Goal: Navigation & Orientation: Find specific page/section

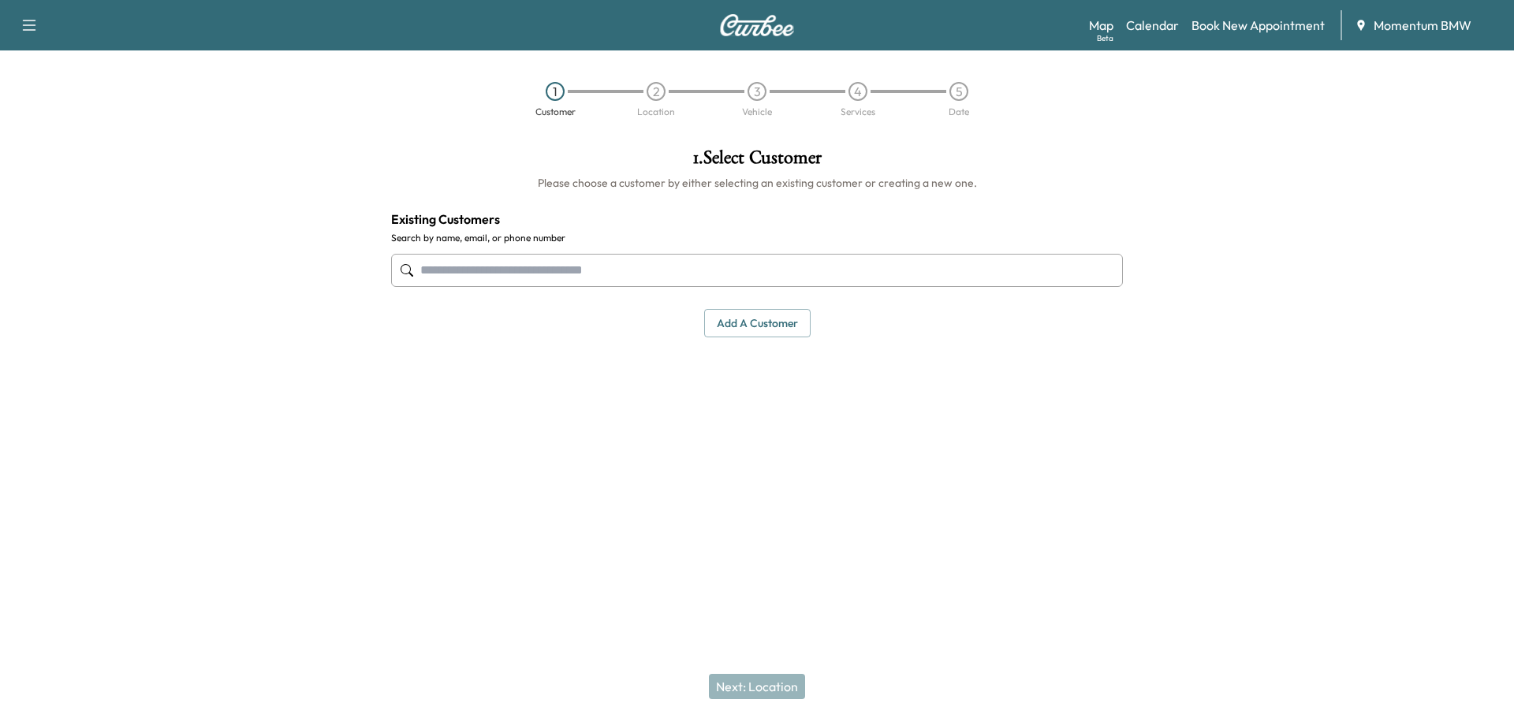
click at [1145, 26] on link "Calendar" at bounding box center [1152, 25] width 53 height 19
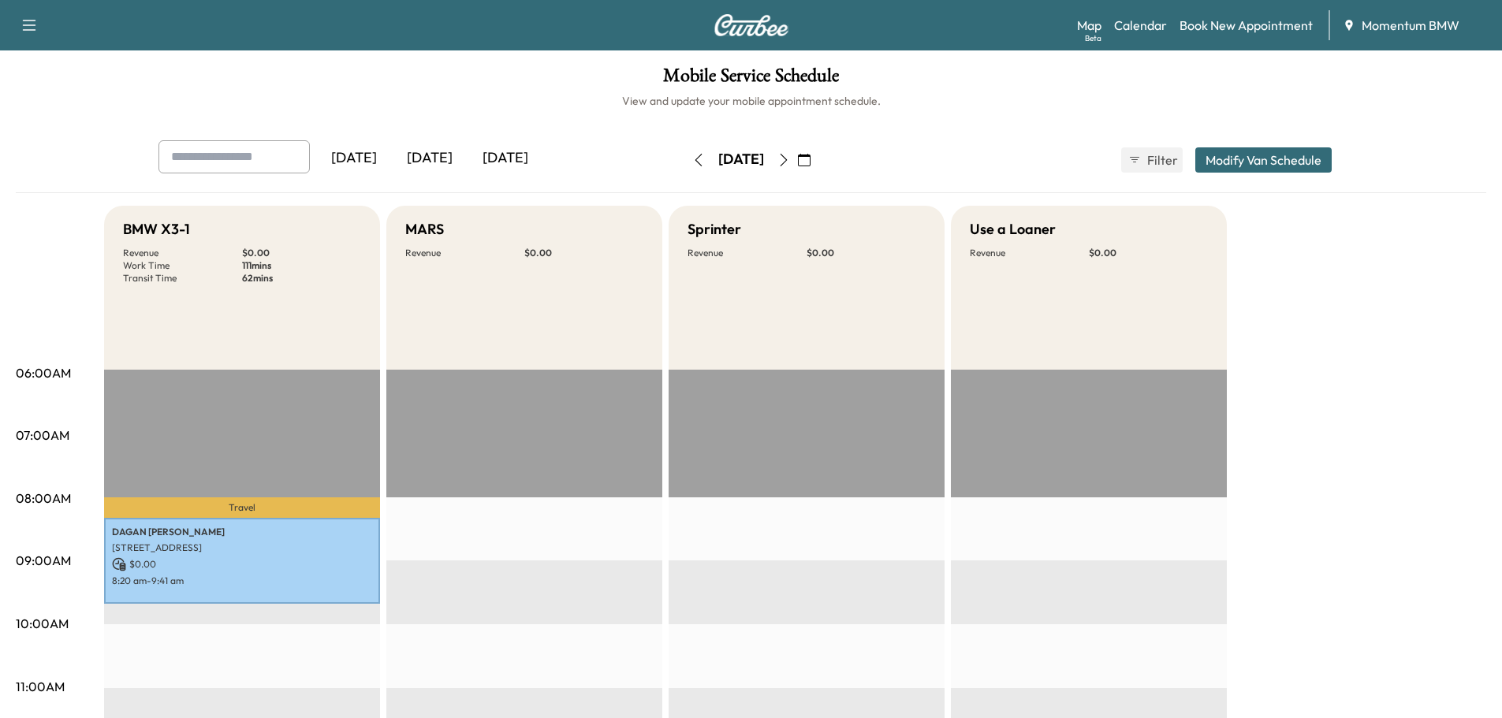
click at [692, 161] on icon "button" at bounding box center [698, 160] width 13 height 13
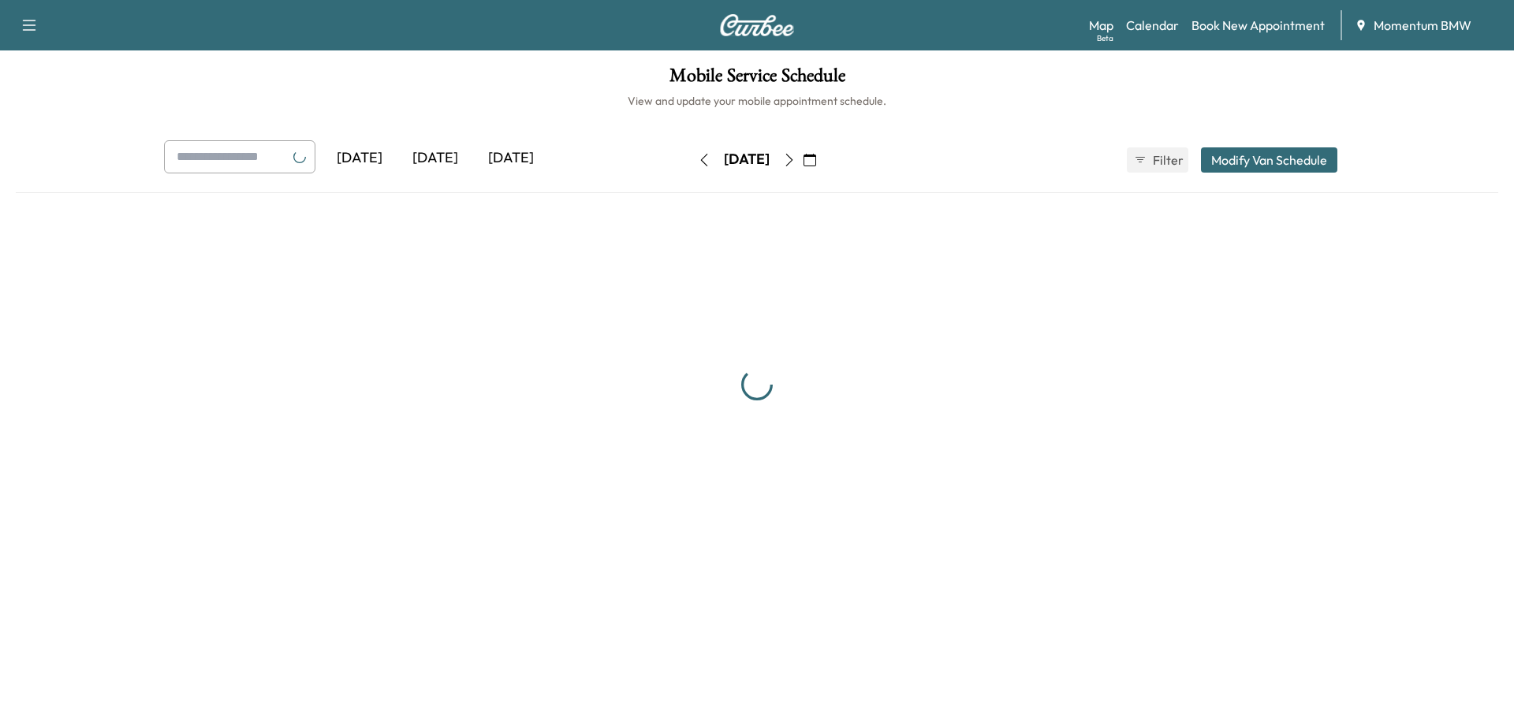
click at [639, 161] on div "[DATE] [DATE] [DATE] [DATE] September 2025 S M T W T F S 31 1 2 3 4 5 6 7 8 9 1…" at bounding box center [756, 159] width 1211 height 39
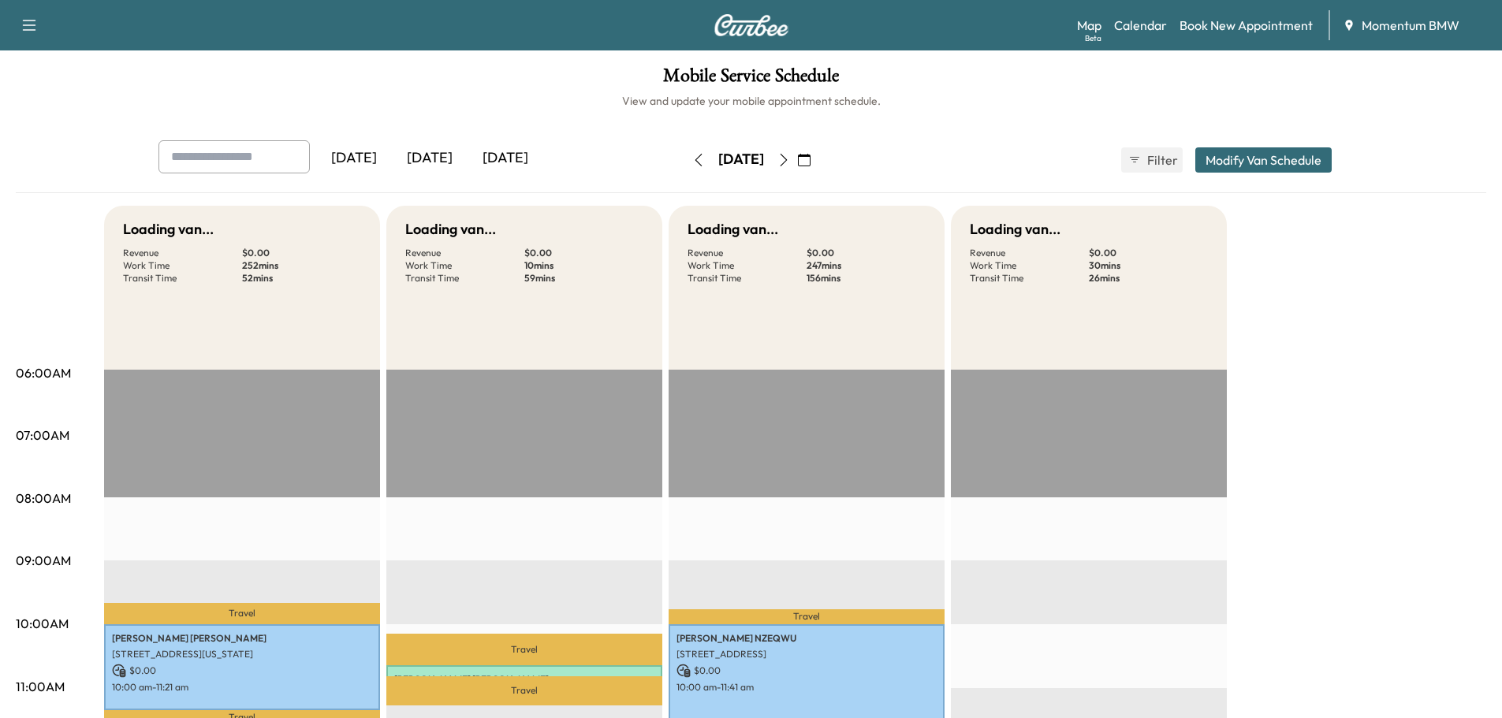
click at [685, 161] on button "button" at bounding box center [698, 159] width 27 height 25
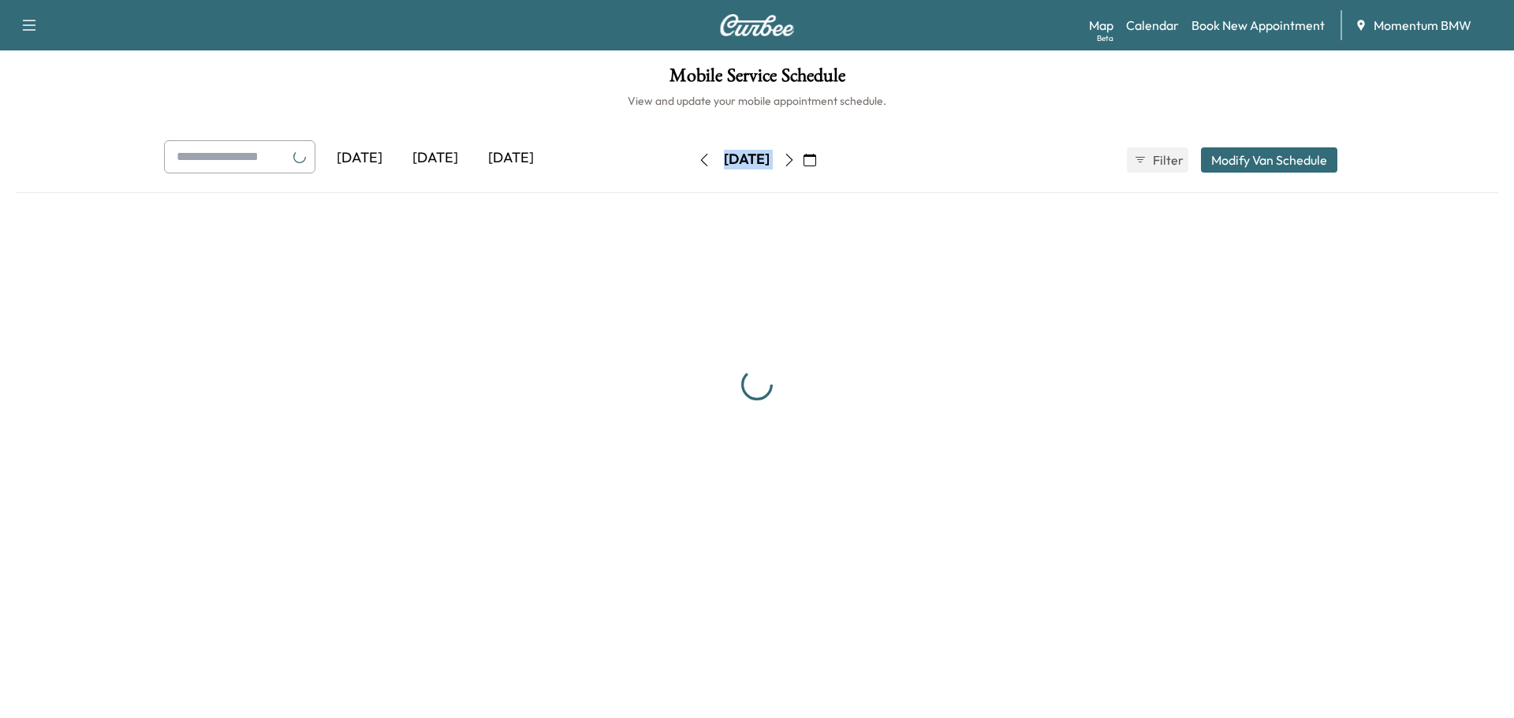
click at [639, 161] on div "[DATE] [DATE] [DATE] [DATE] September 2025 S M T W T F S 31 1 2 3 4 5 6 7 8 9 1…" at bounding box center [756, 159] width 1211 height 39
click at [685, 161] on button "button" at bounding box center [698, 159] width 27 height 25
click at [685, 160] on button "button" at bounding box center [698, 159] width 27 height 25
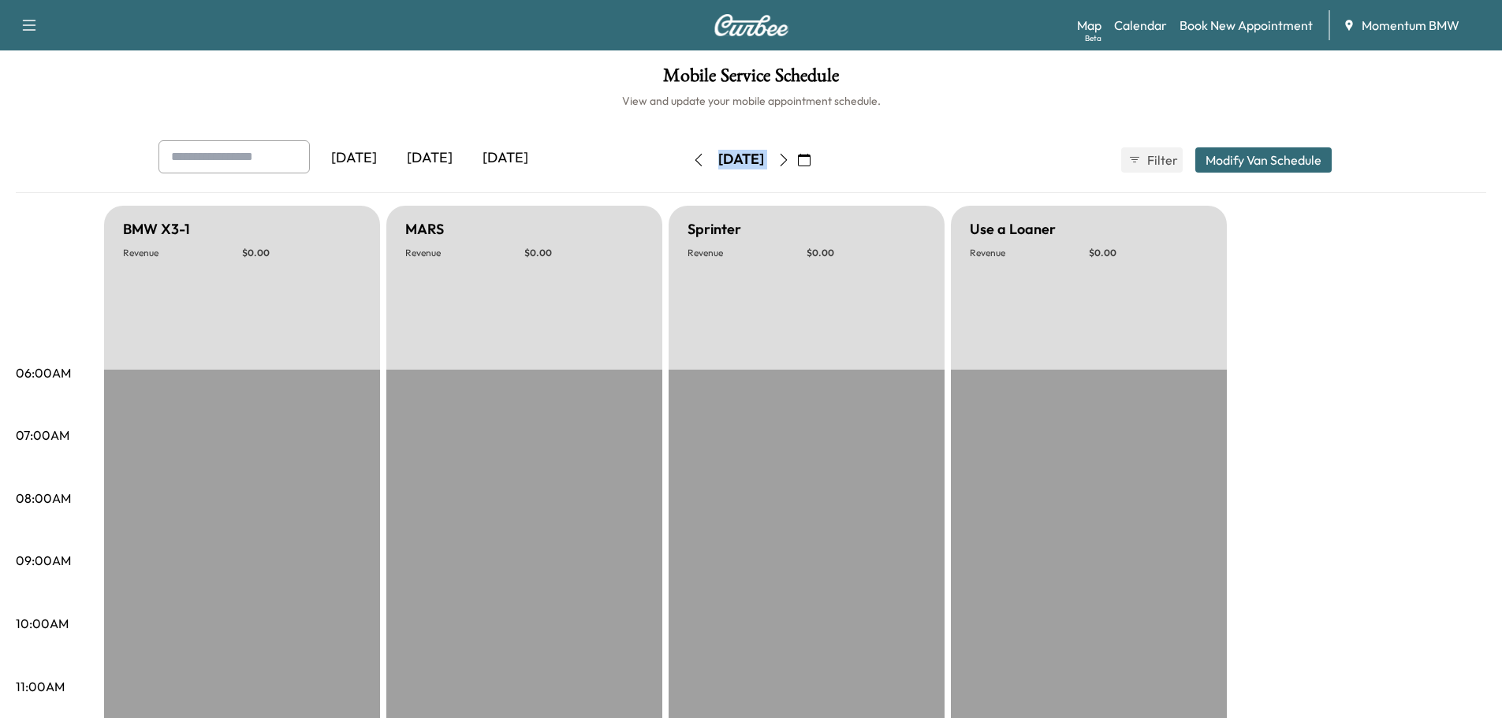
click at [692, 159] on icon "button" at bounding box center [698, 160] width 13 height 13
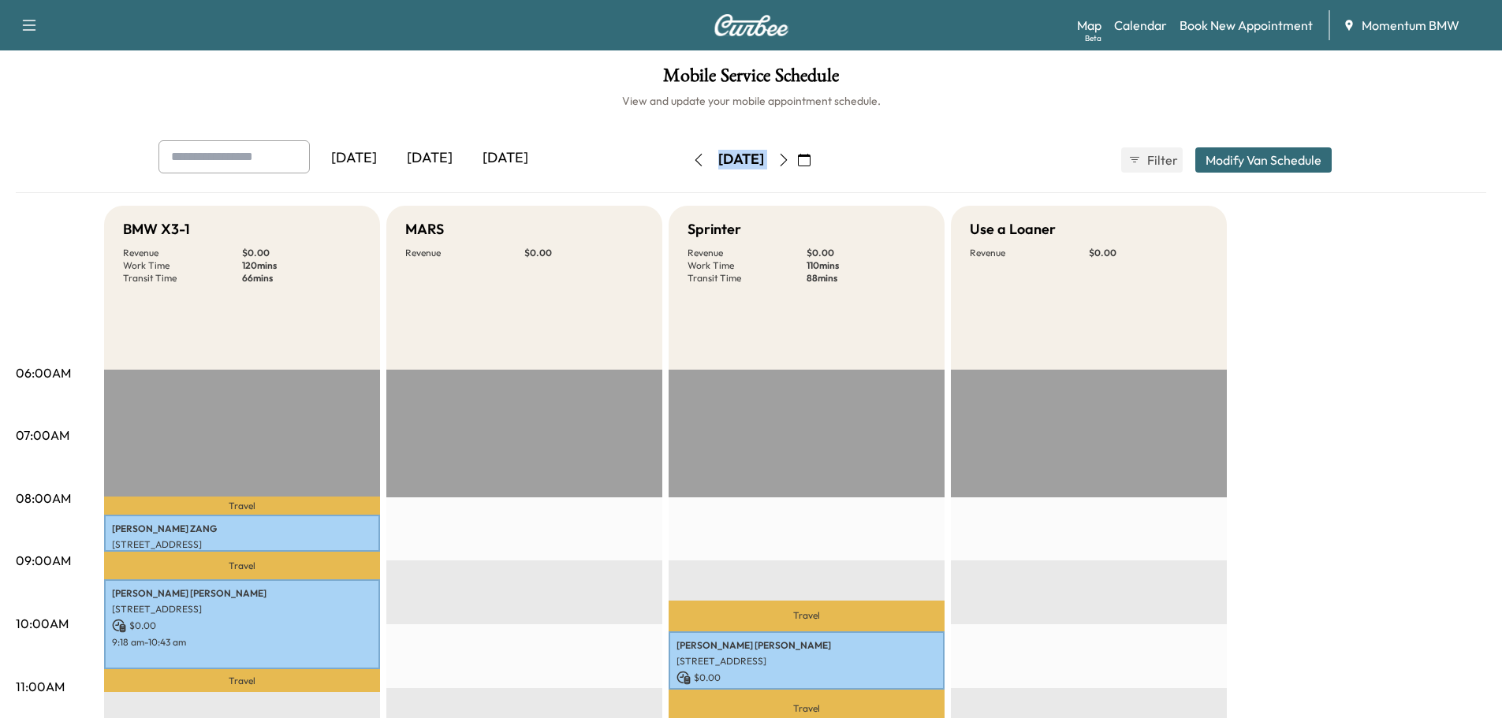
click at [692, 157] on icon "button" at bounding box center [698, 160] width 13 height 13
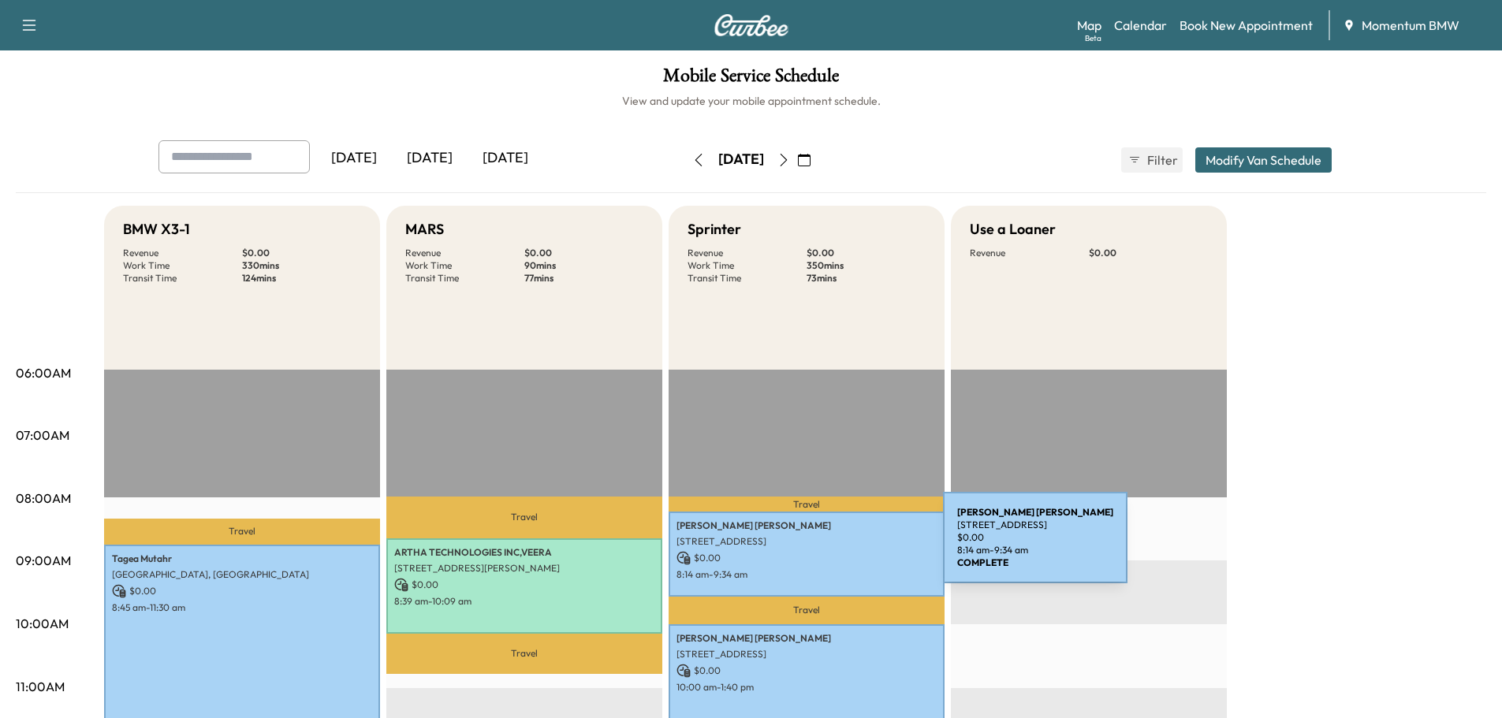
click at [825, 547] on div "[PERSON_NAME] [STREET_ADDRESS] $ 0.00 8:14 am - 9:34 am" at bounding box center [806, 554] width 276 height 85
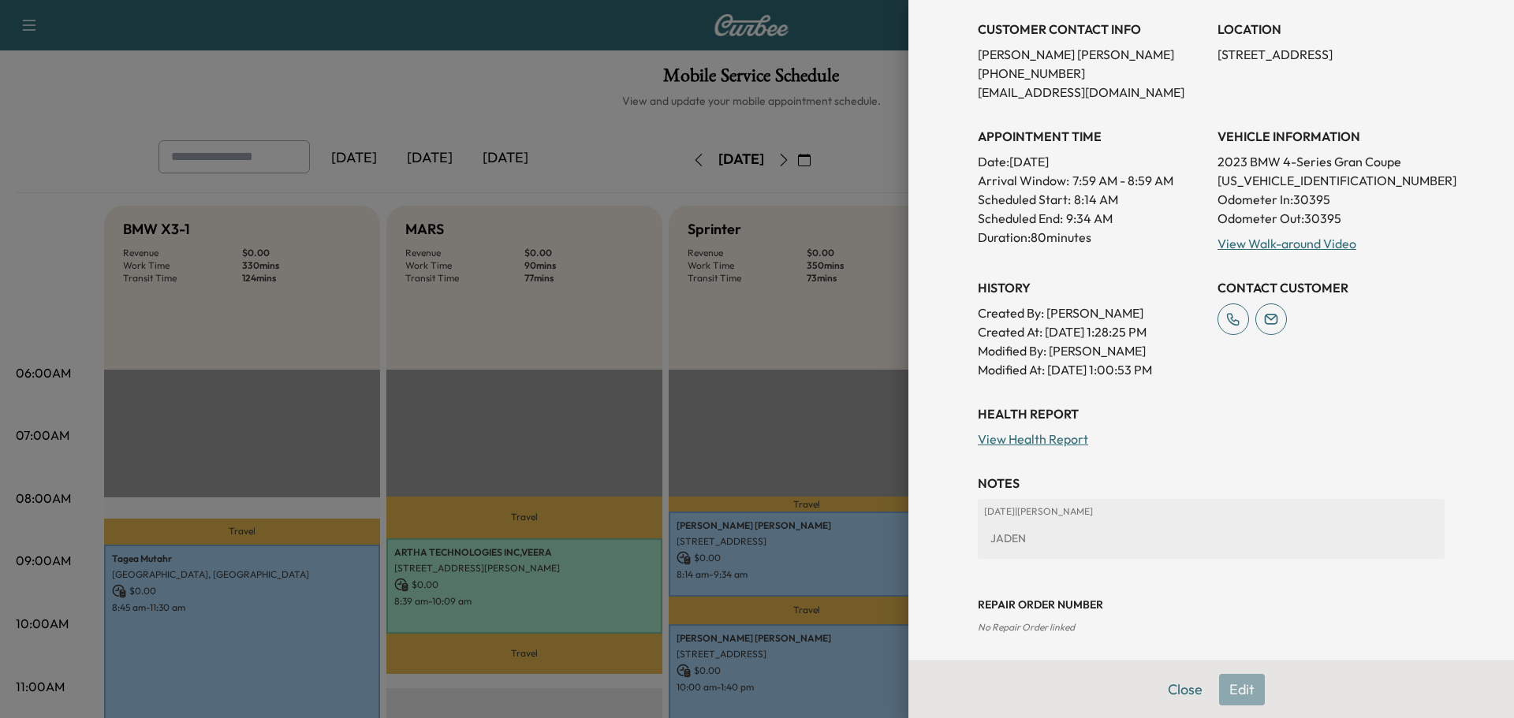
scroll to position [303, 0]
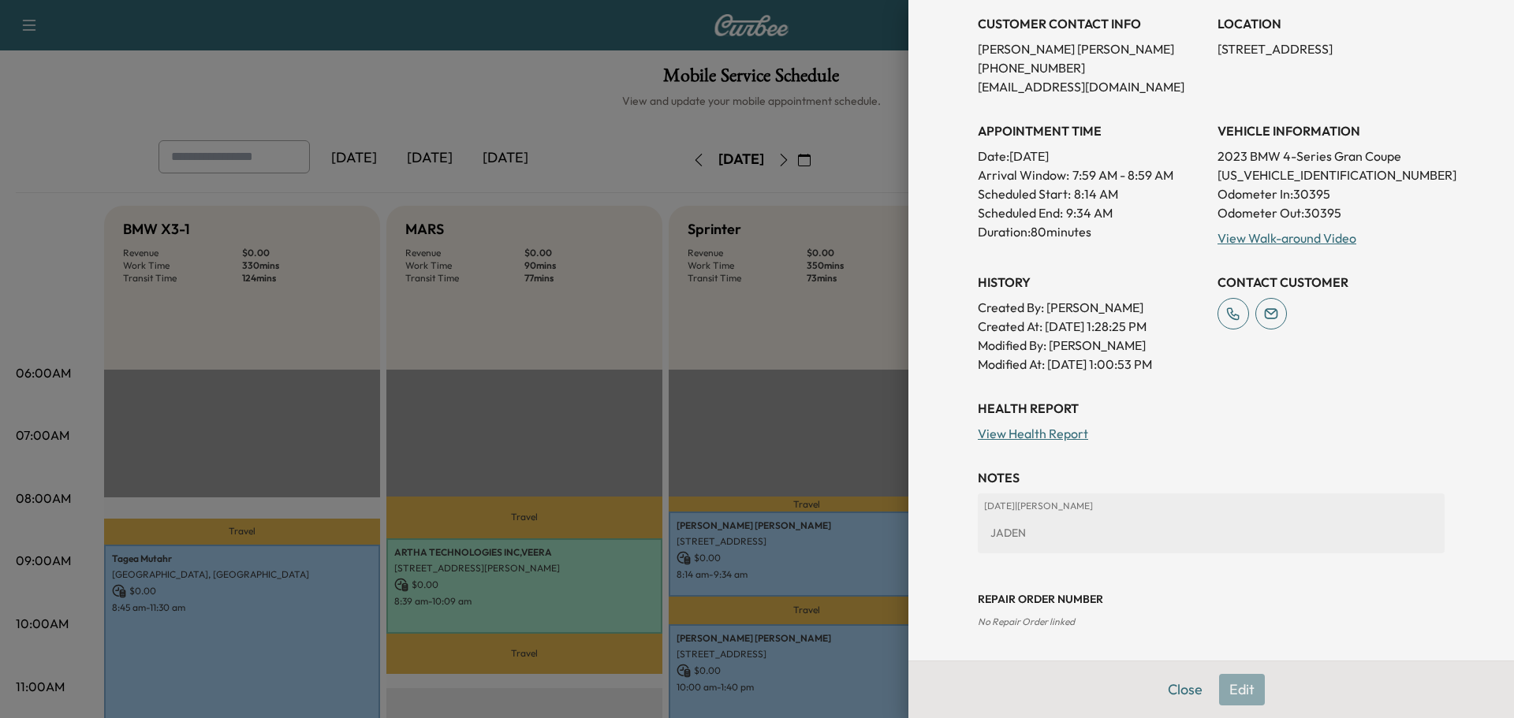
click at [1227, 232] on link "View Walk-around Video" at bounding box center [1286, 238] width 139 height 16
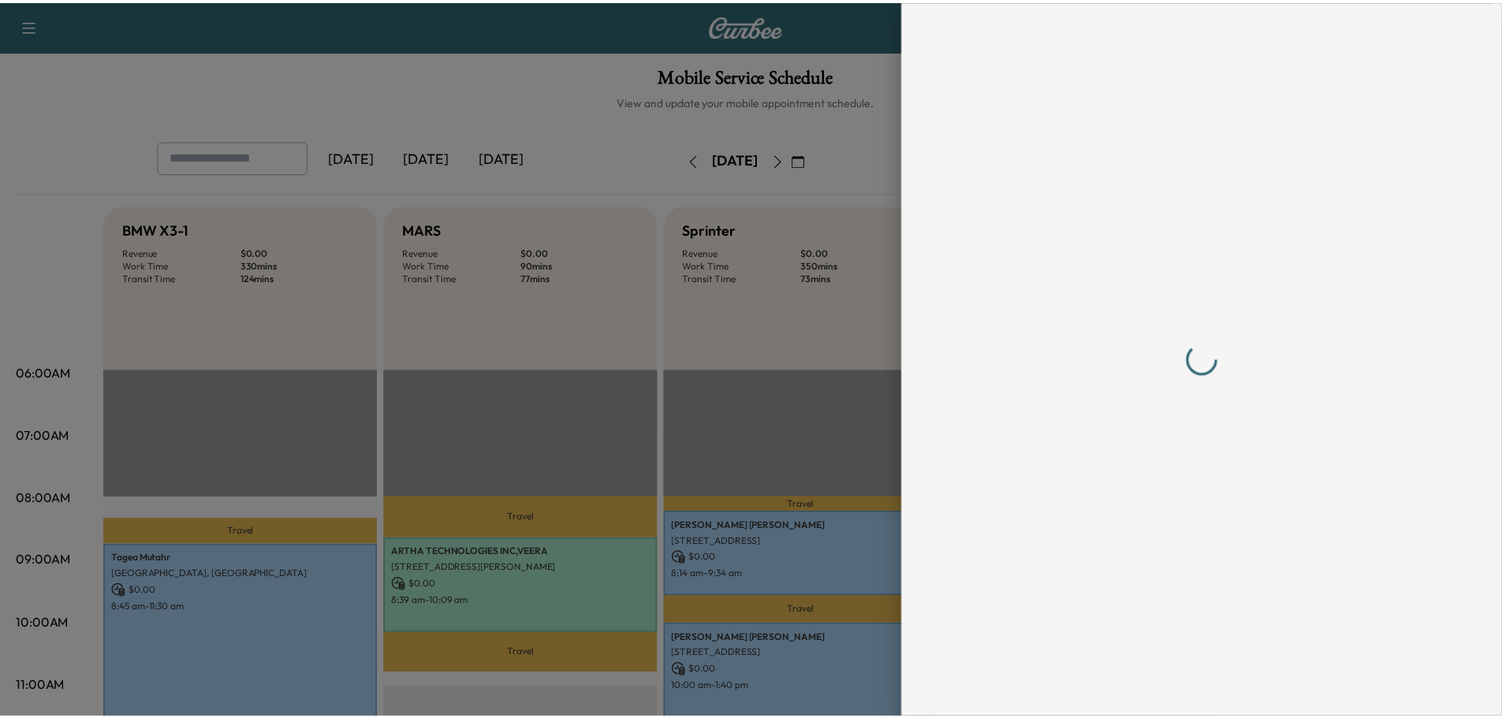
scroll to position [0, 0]
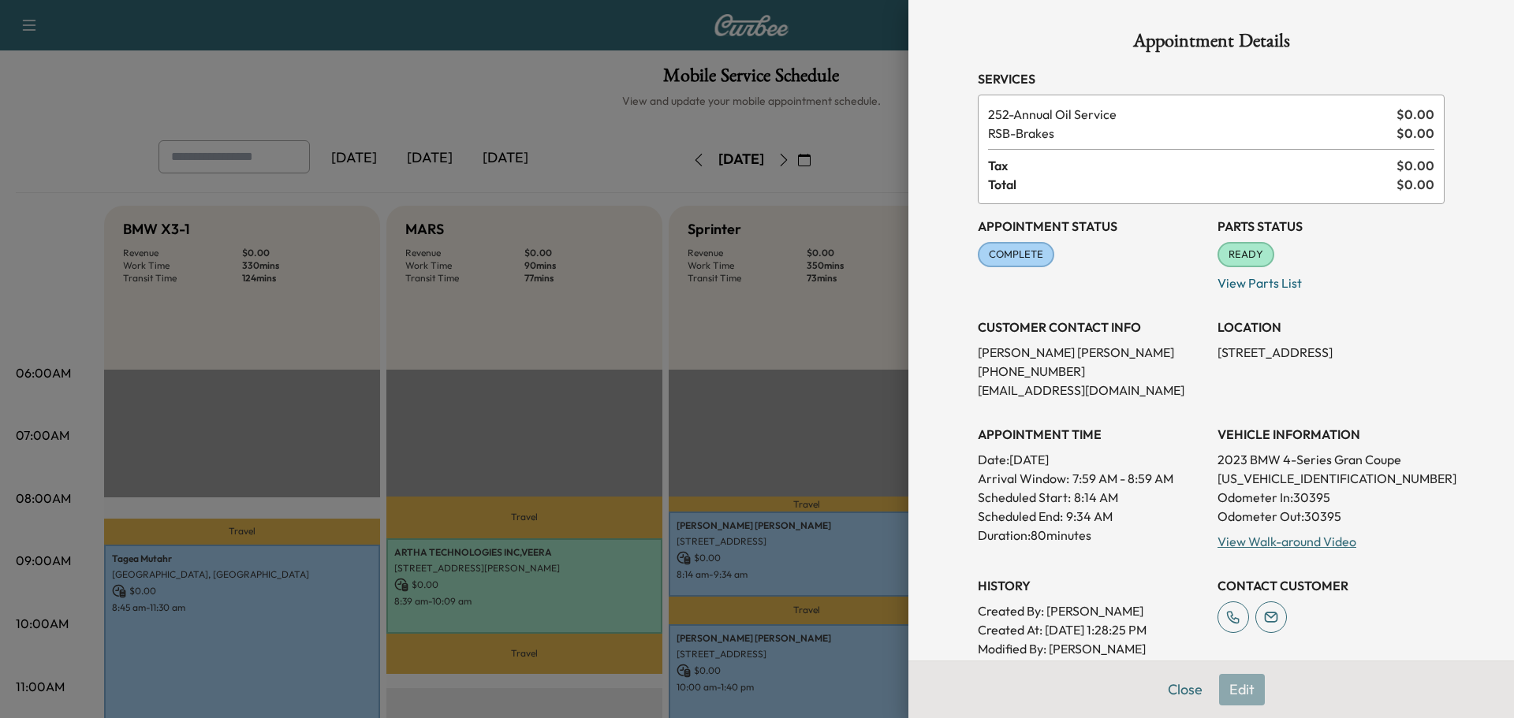
click at [1173, 688] on button "Close" at bounding box center [1184, 690] width 55 height 32
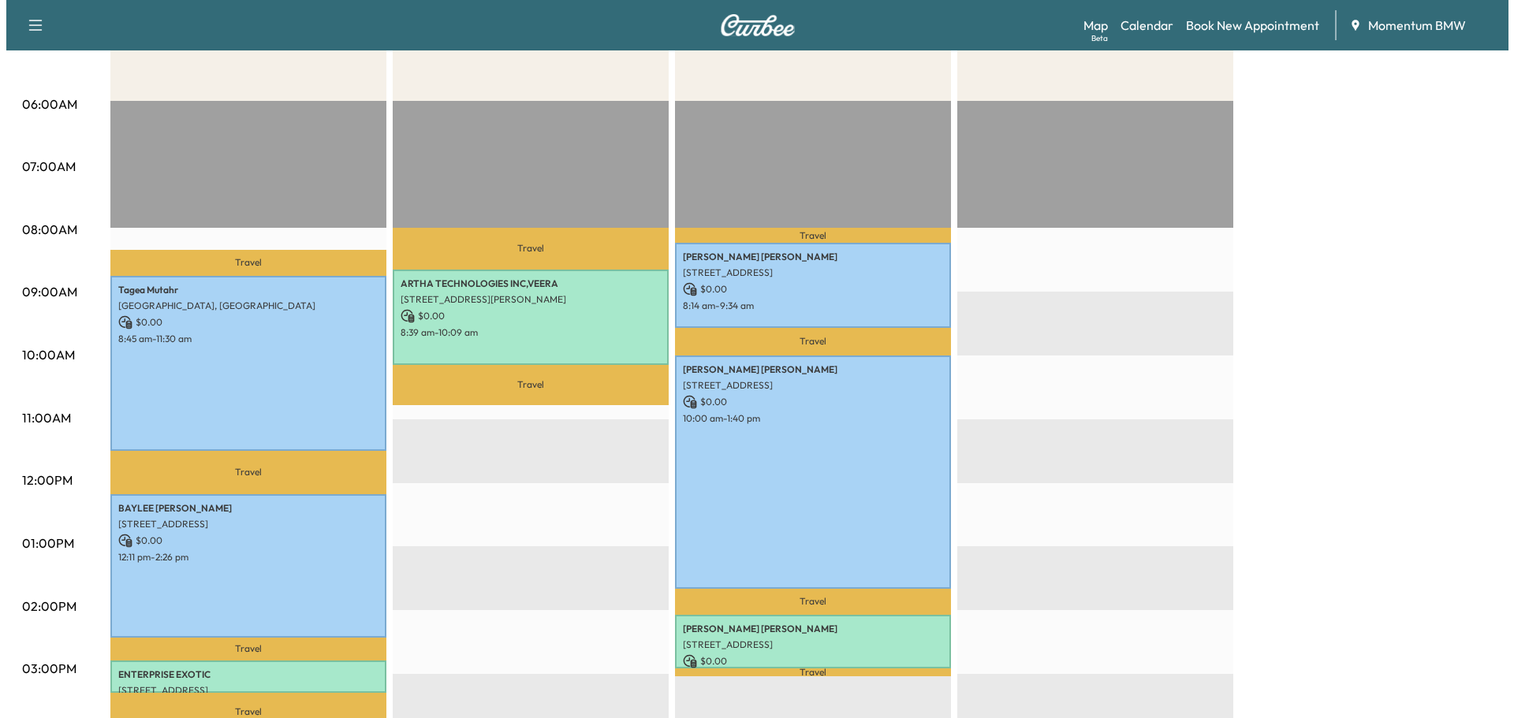
scroll to position [315, 0]
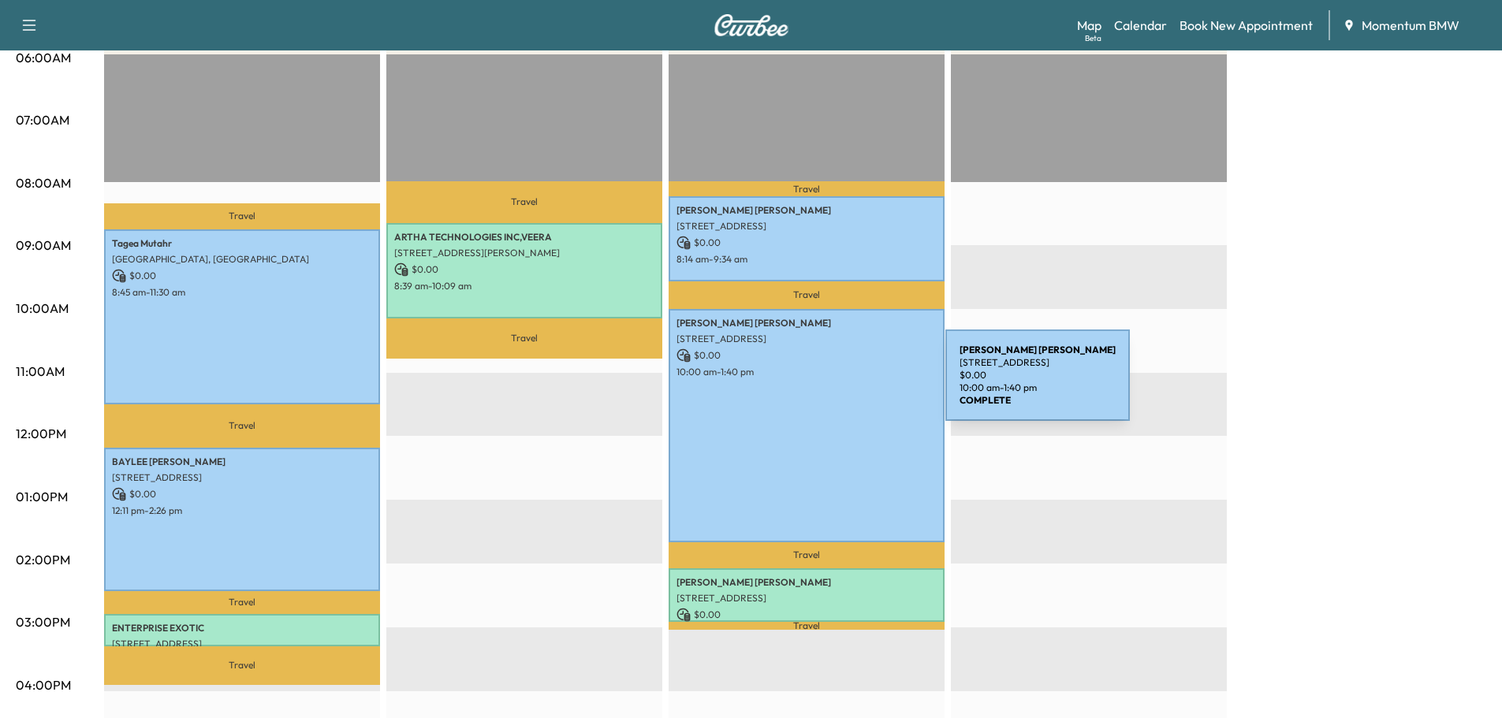
click at [827, 385] on div "[PERSON_NAME] [STREET_ADDRESS] $ 0.00 10:00 am - 1:40 pm" at bounding box center [806, 425] width 276 height 233
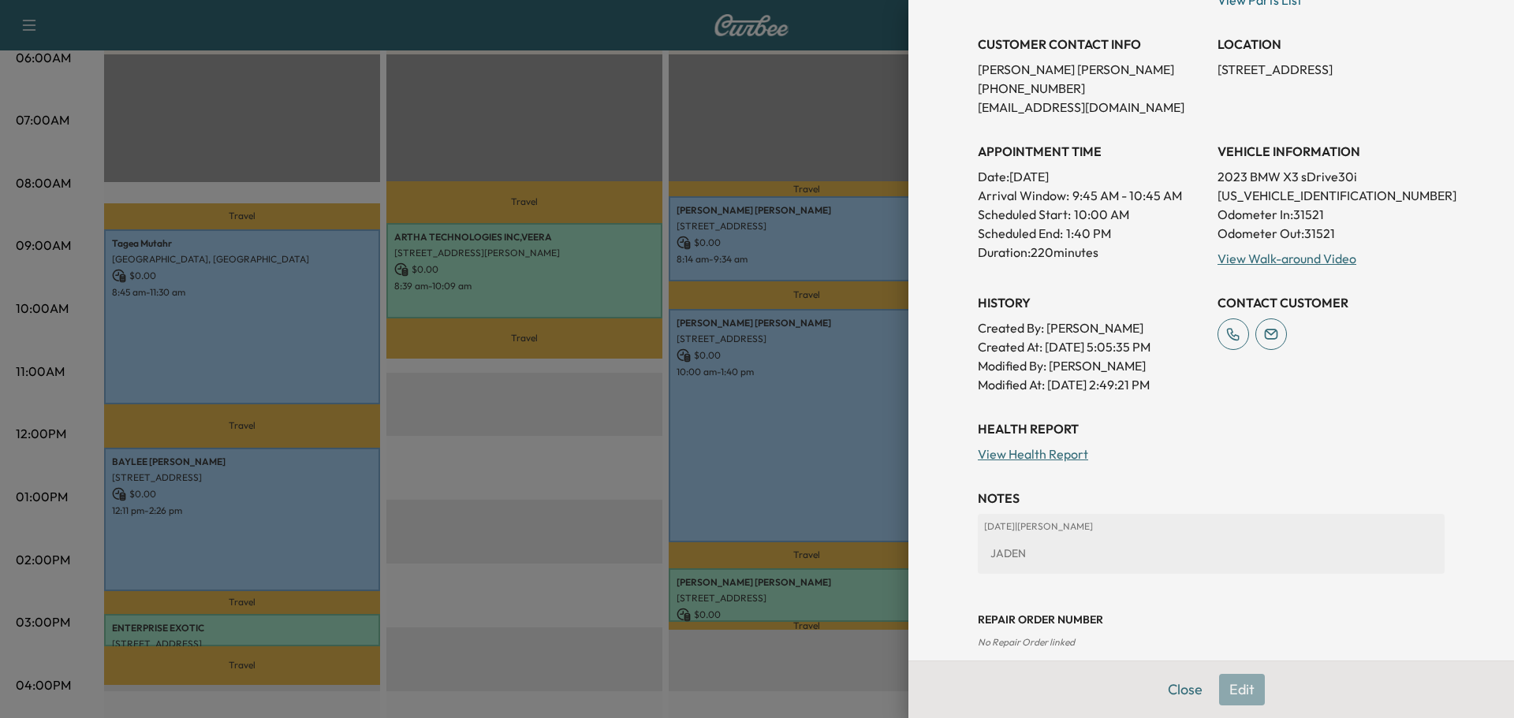
scroll to position [322, 0]
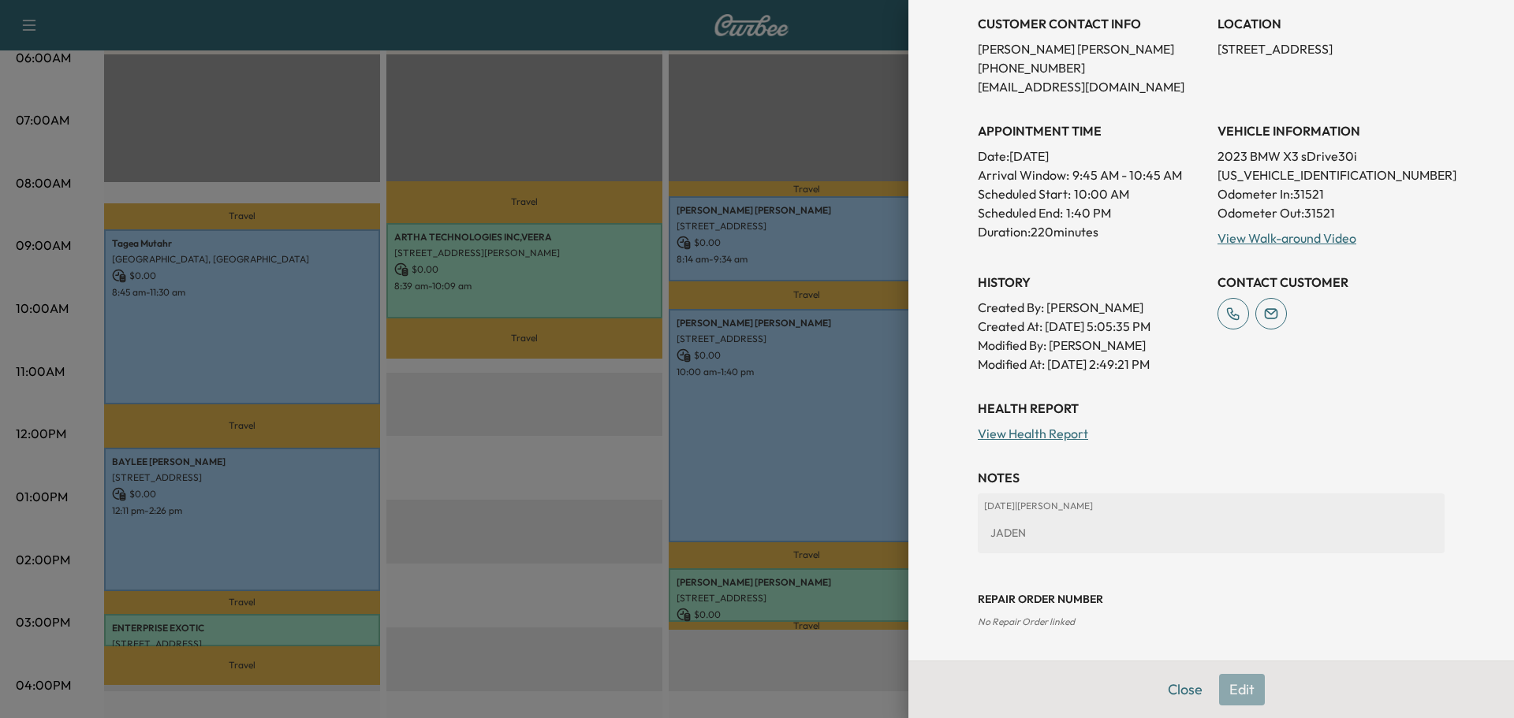
click at [1256, 234] on link "View Walk-around Video" at bounding box center [1286, 238] width 139 height 16
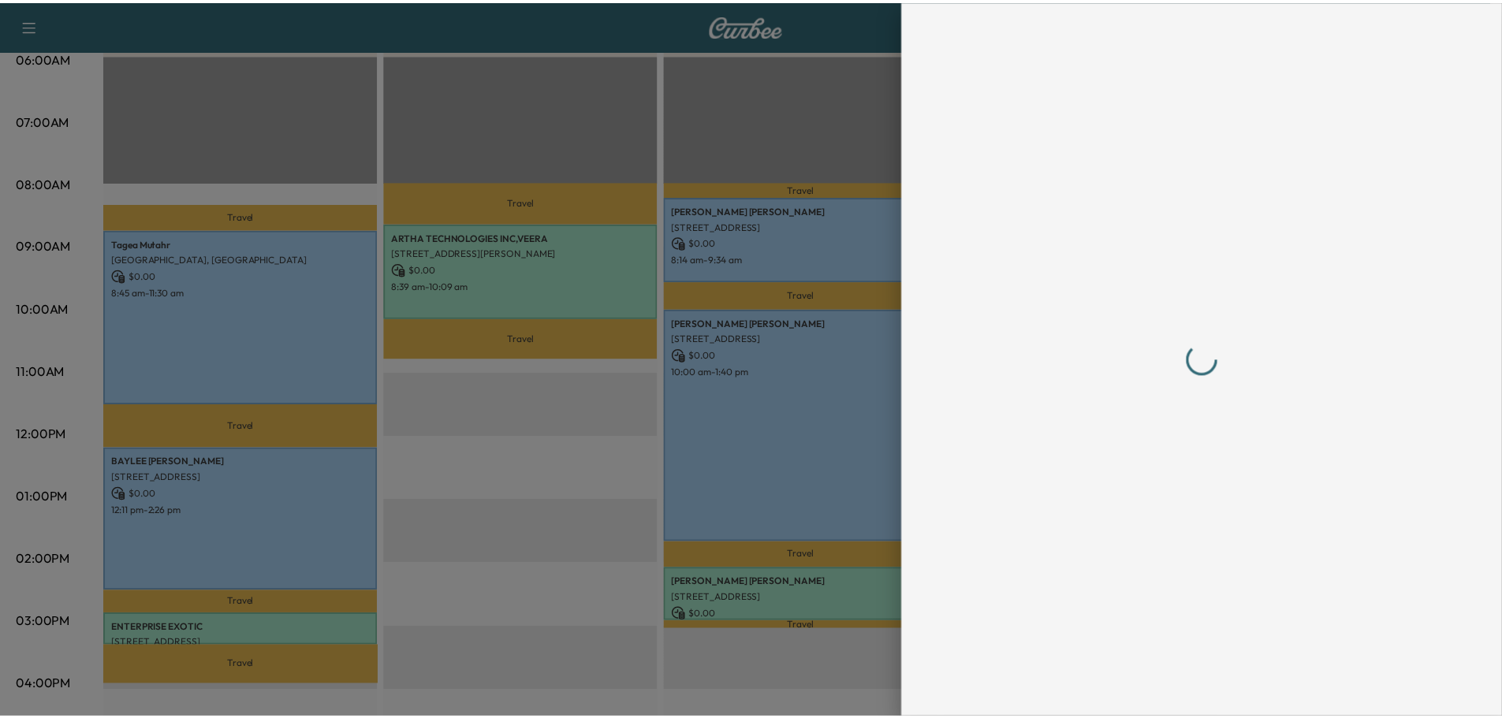
scroll to position [0, 0]
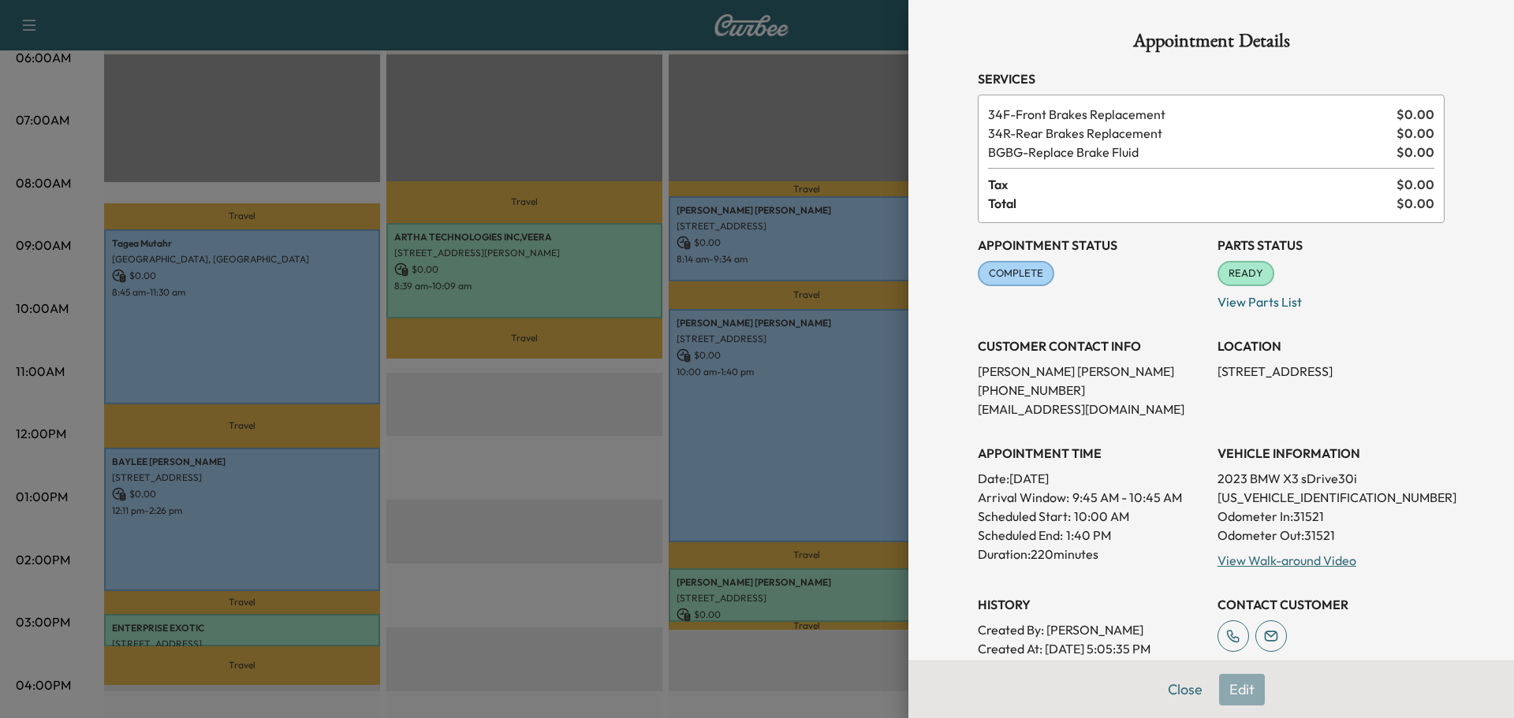
click at [1182, 693] on button "Close" at bounding box center [1184, 690] width 55 height 32
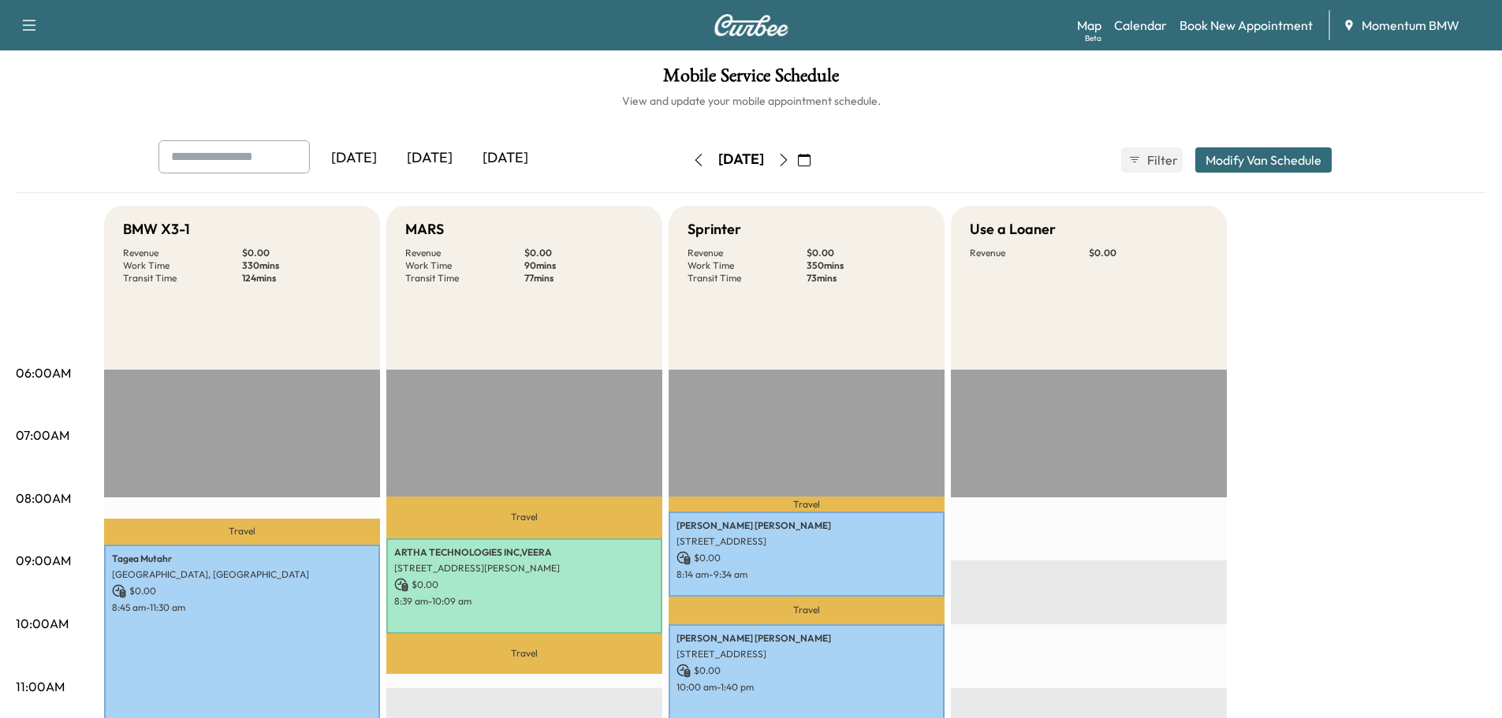
click at [692, 159] on icon "button" at bounding box center [698, 160] width 13 height 13
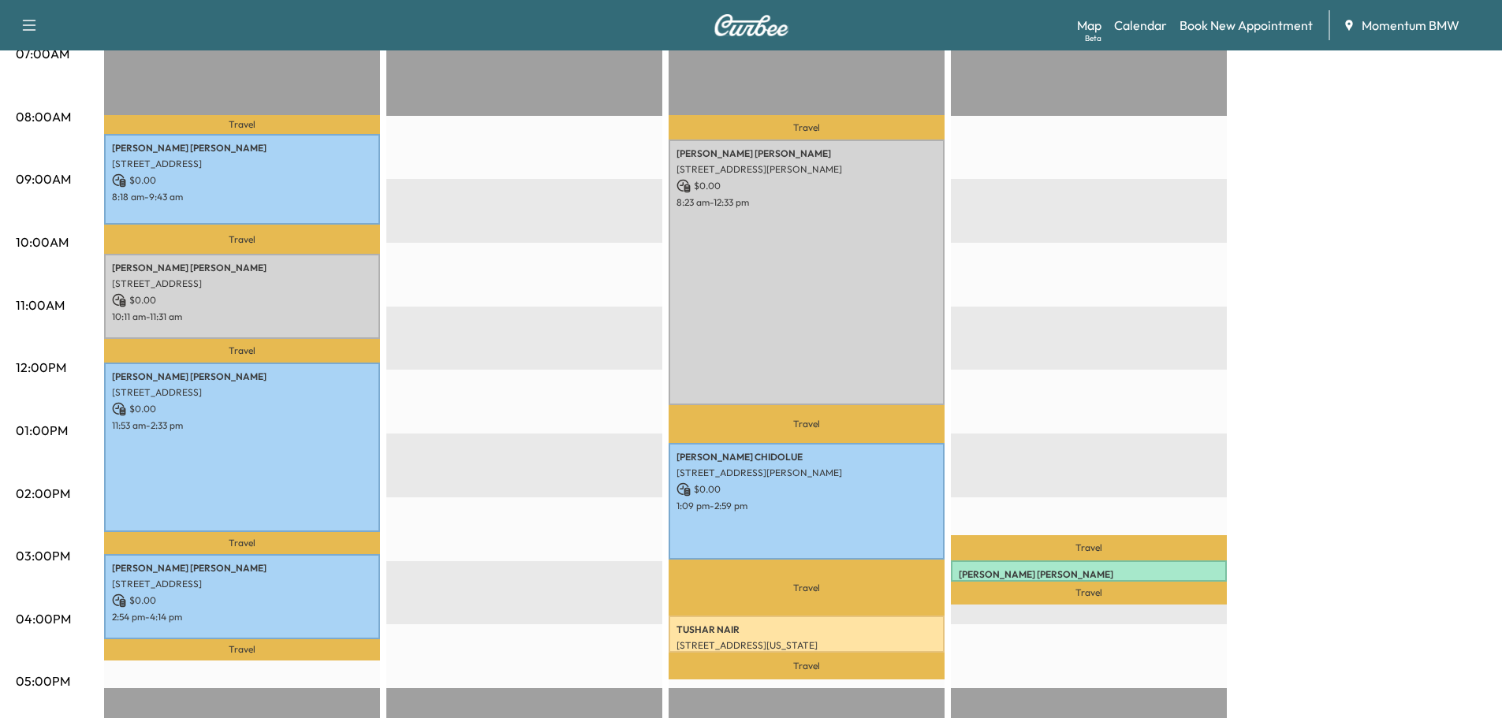
scroll to position [315, 0]
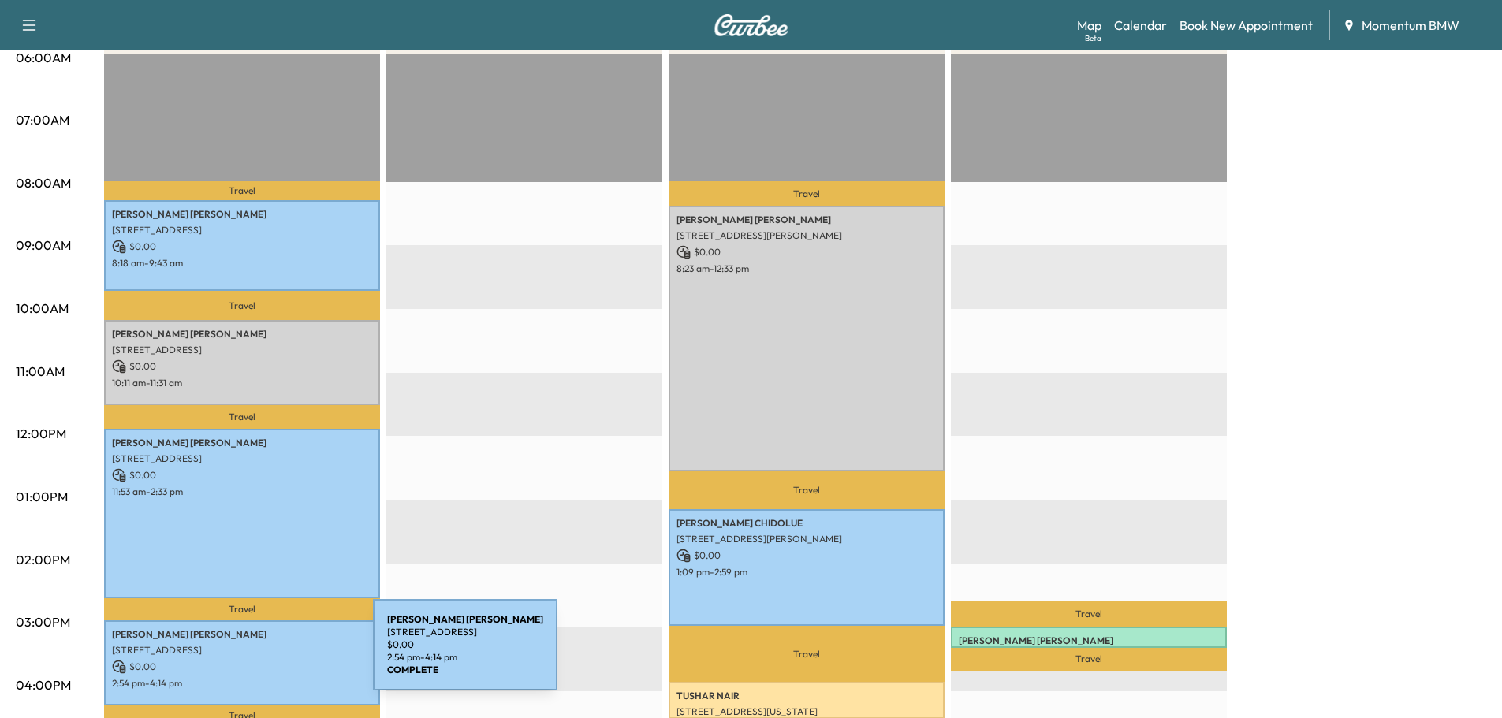
click at [255, 660] on p "$ 0.00" at bounding box center [242, 667] width 260 height 14
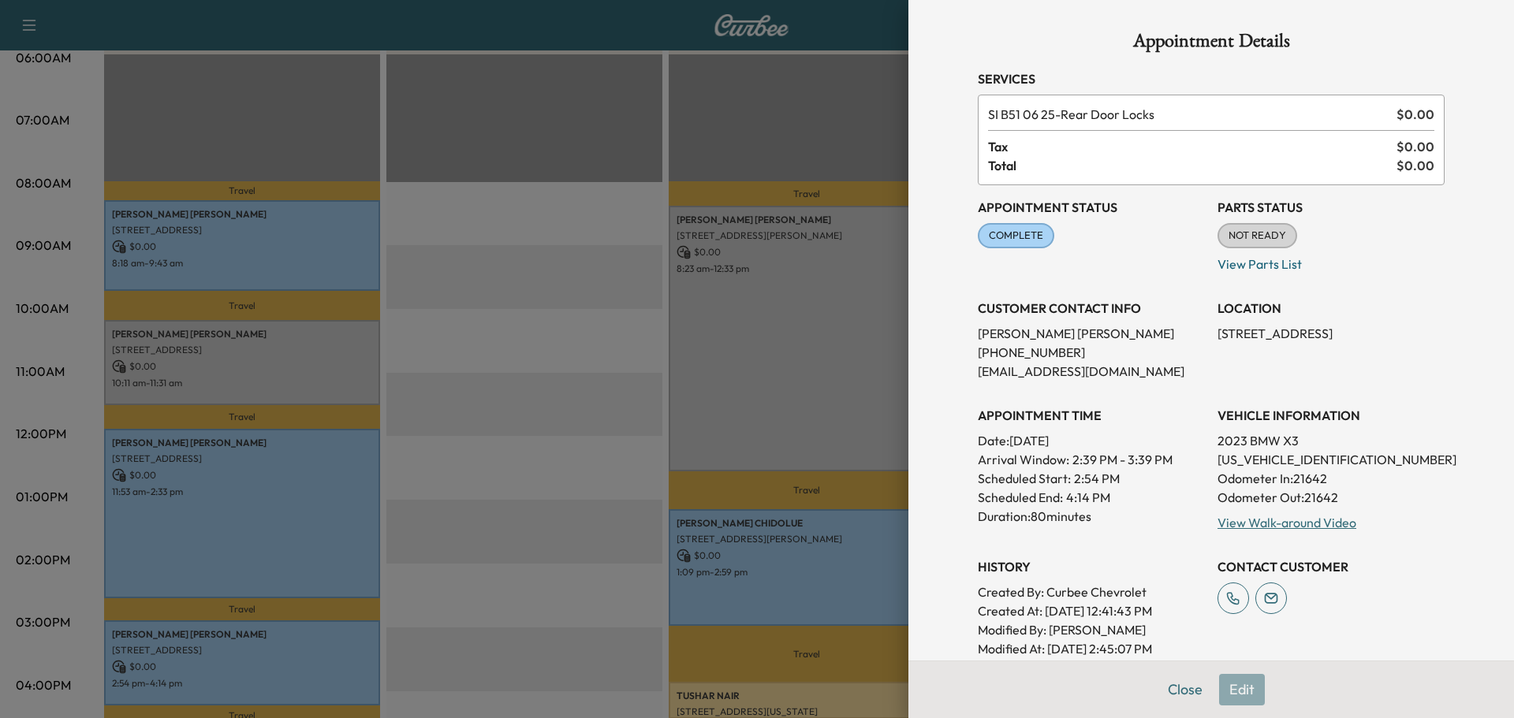
click at [1257, 524] on link "View Walk-around Video" at bounding box center [1286, 523] width 139 height 16
click at [1175, 684] on button "Close" at bounding box center [1184, 690] width 55 height 32
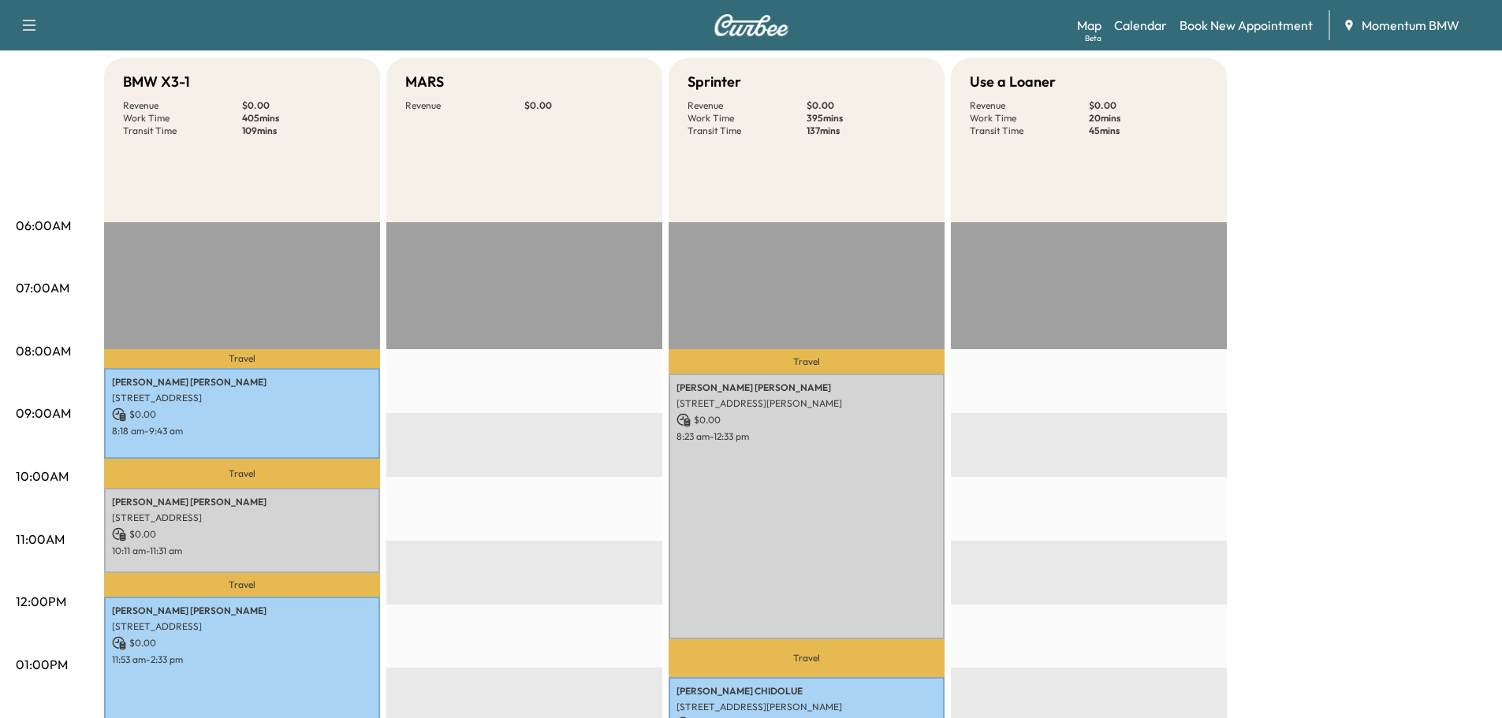
scroll to position [0, 0]
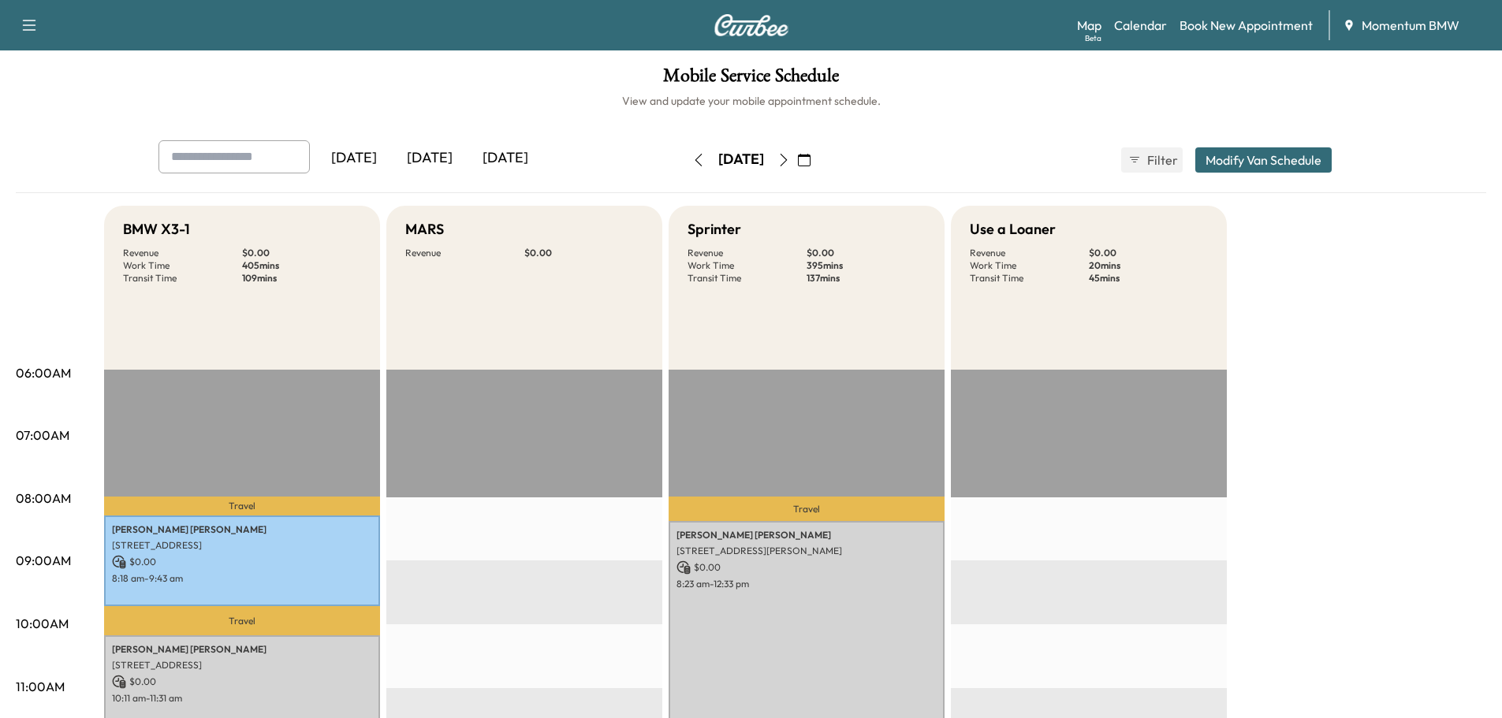
click at [787, 156] on icon "button" at bounding box center [783, 160] width 7 height 13
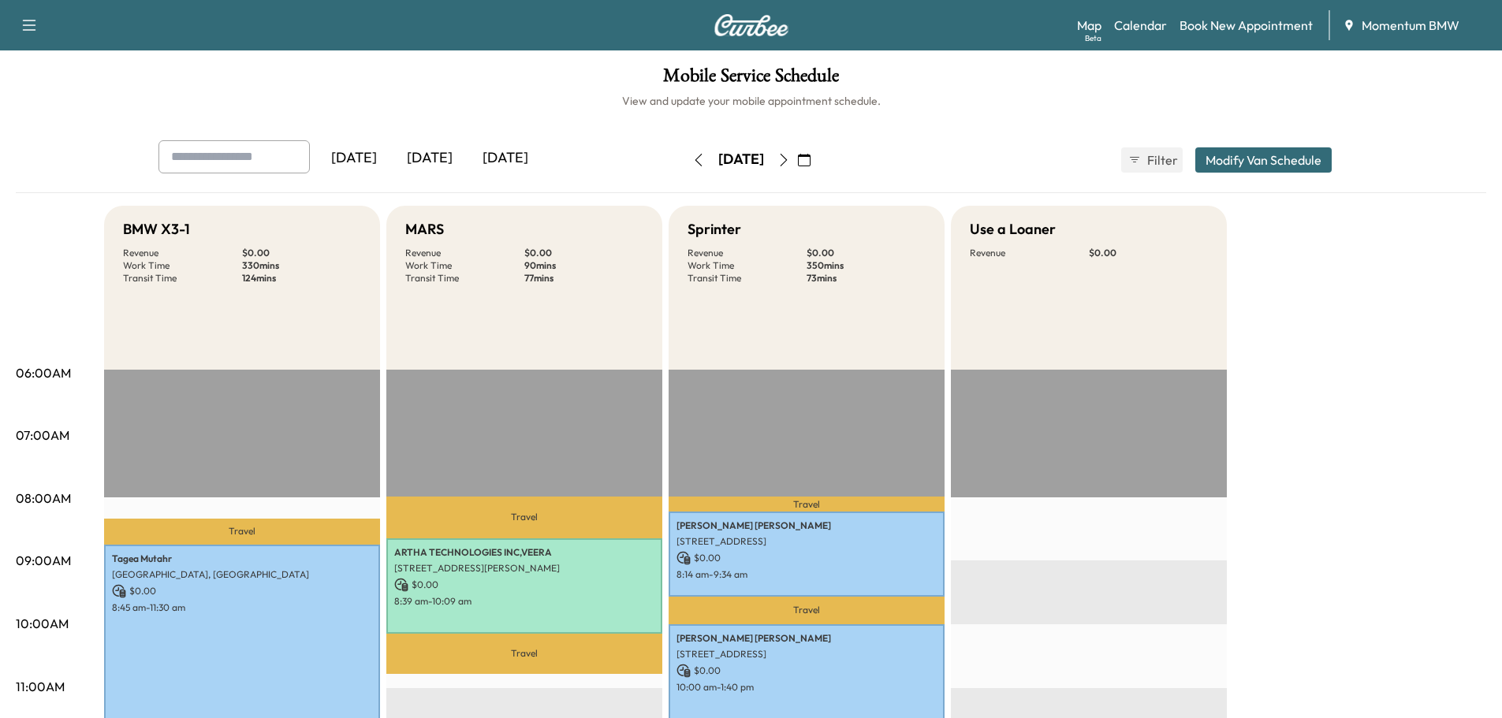
click at [694, 162] on icon "button" at bounding box center [697, 160] width 7 height 13
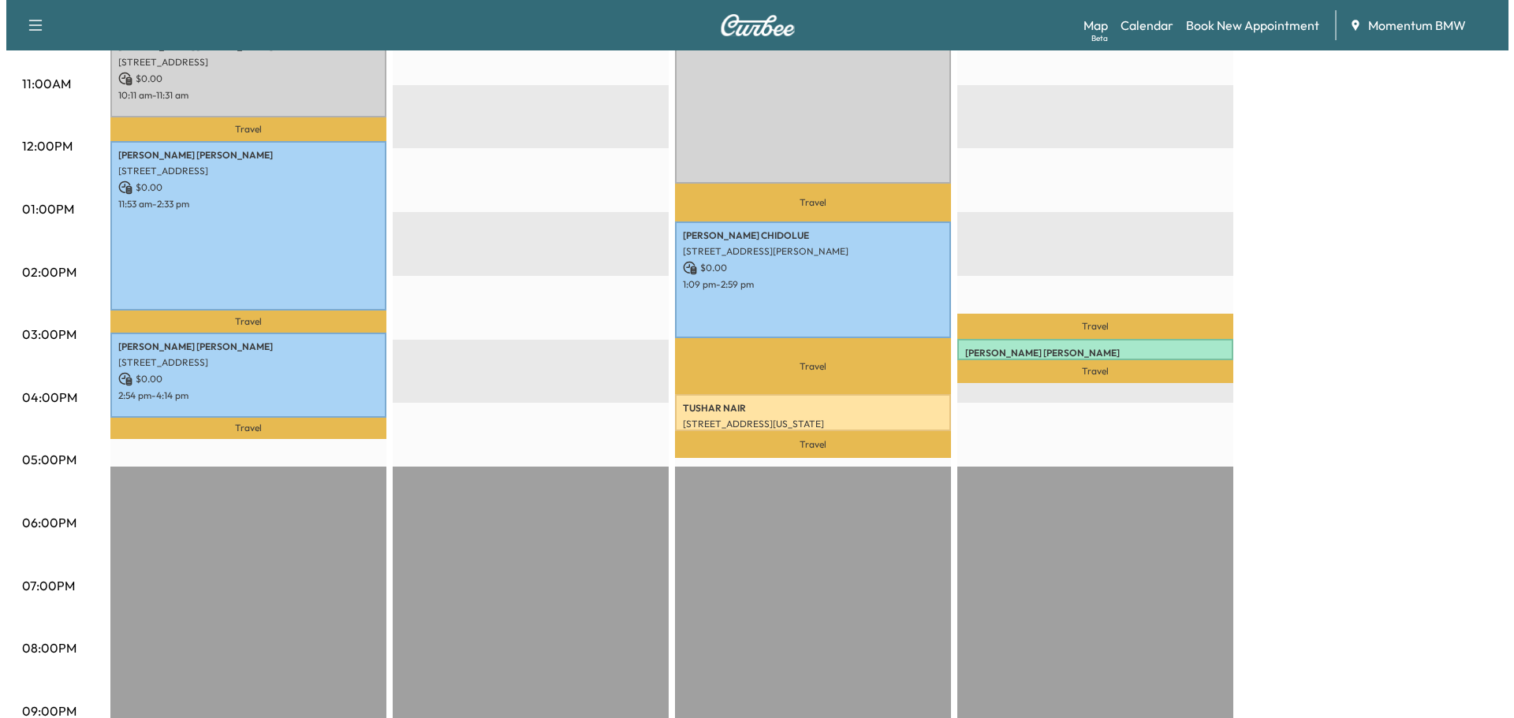
scroll to position [631, 0]
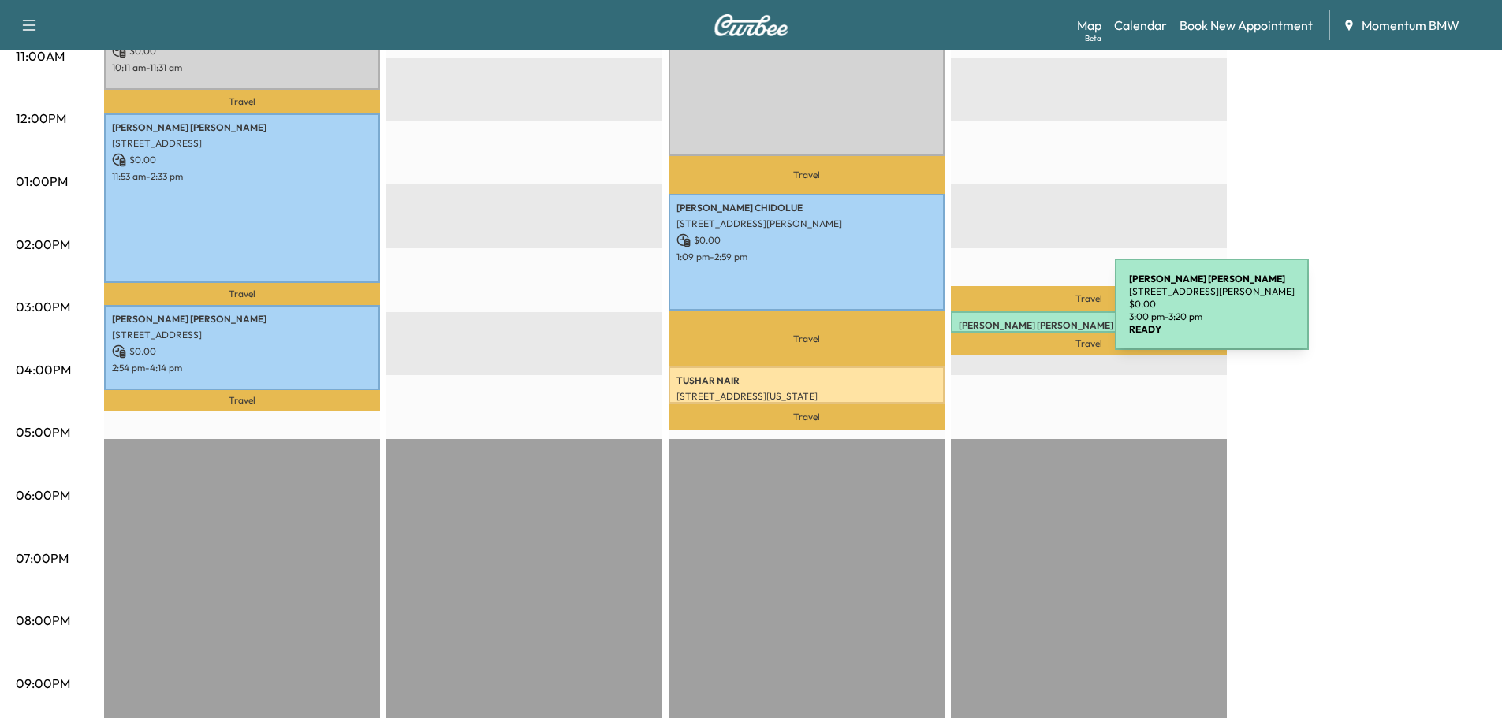
click at [996, 319] on p "[PERSON_NAME]" at bounding box center [1089, 325] width 260 height 13
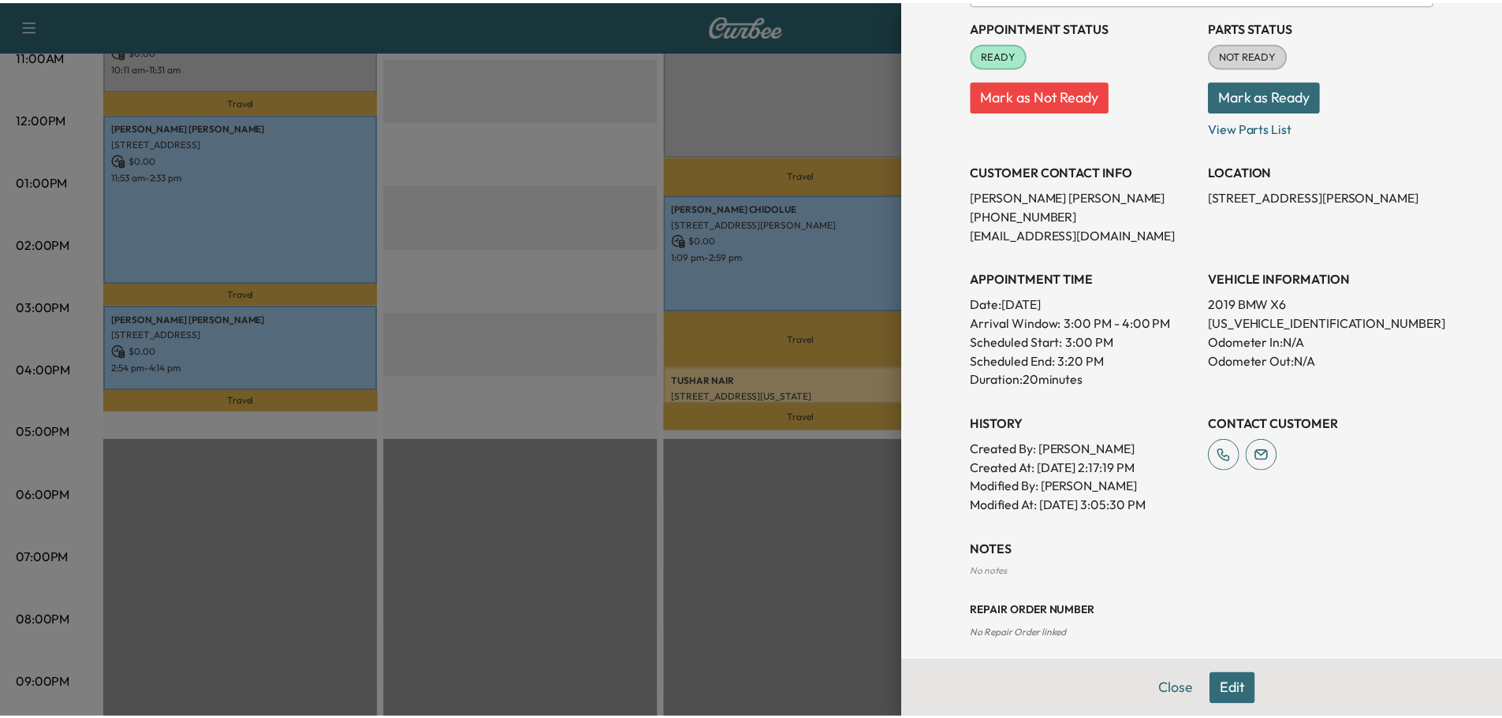
scroll to position [193, 0]
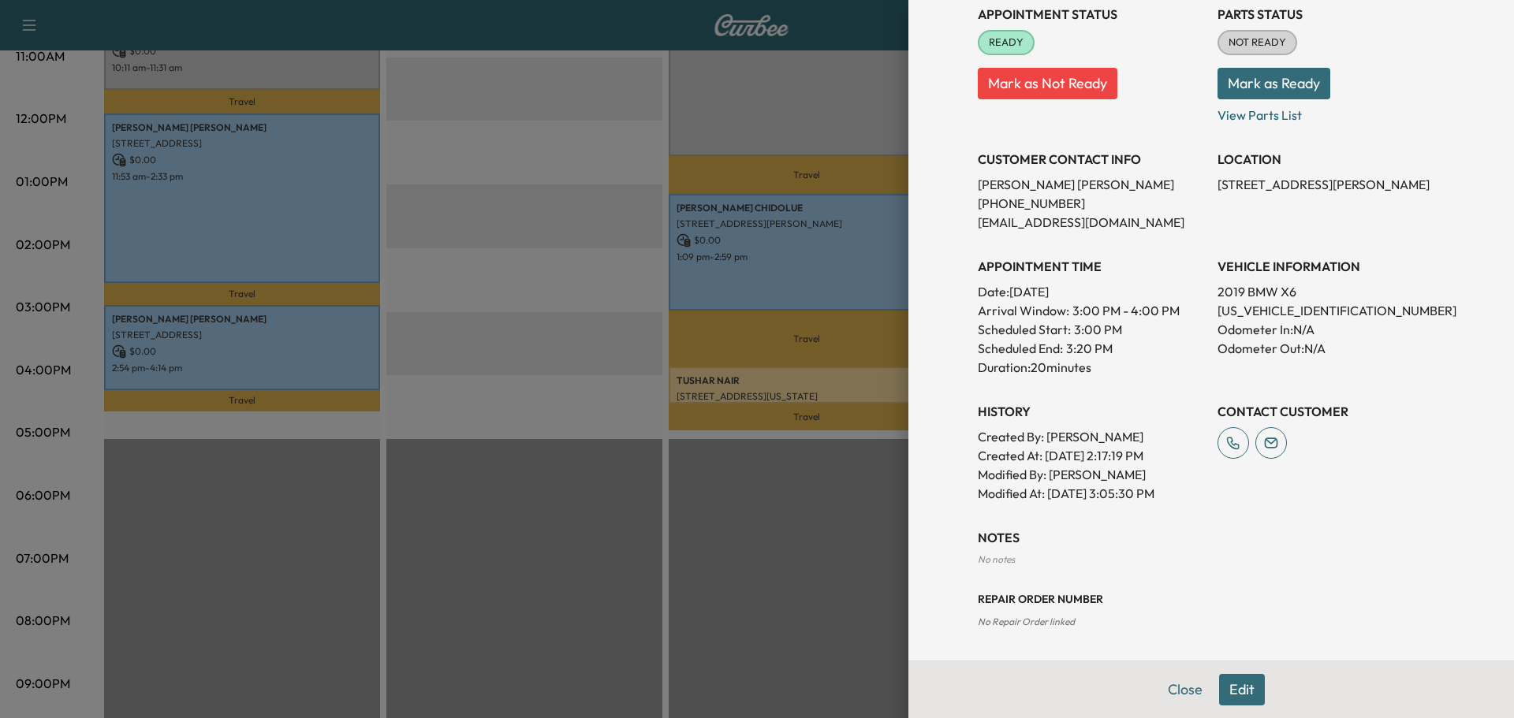
click at [1179, 692] on button "Close" at bounding box center [1184, 690] width 55 height 32
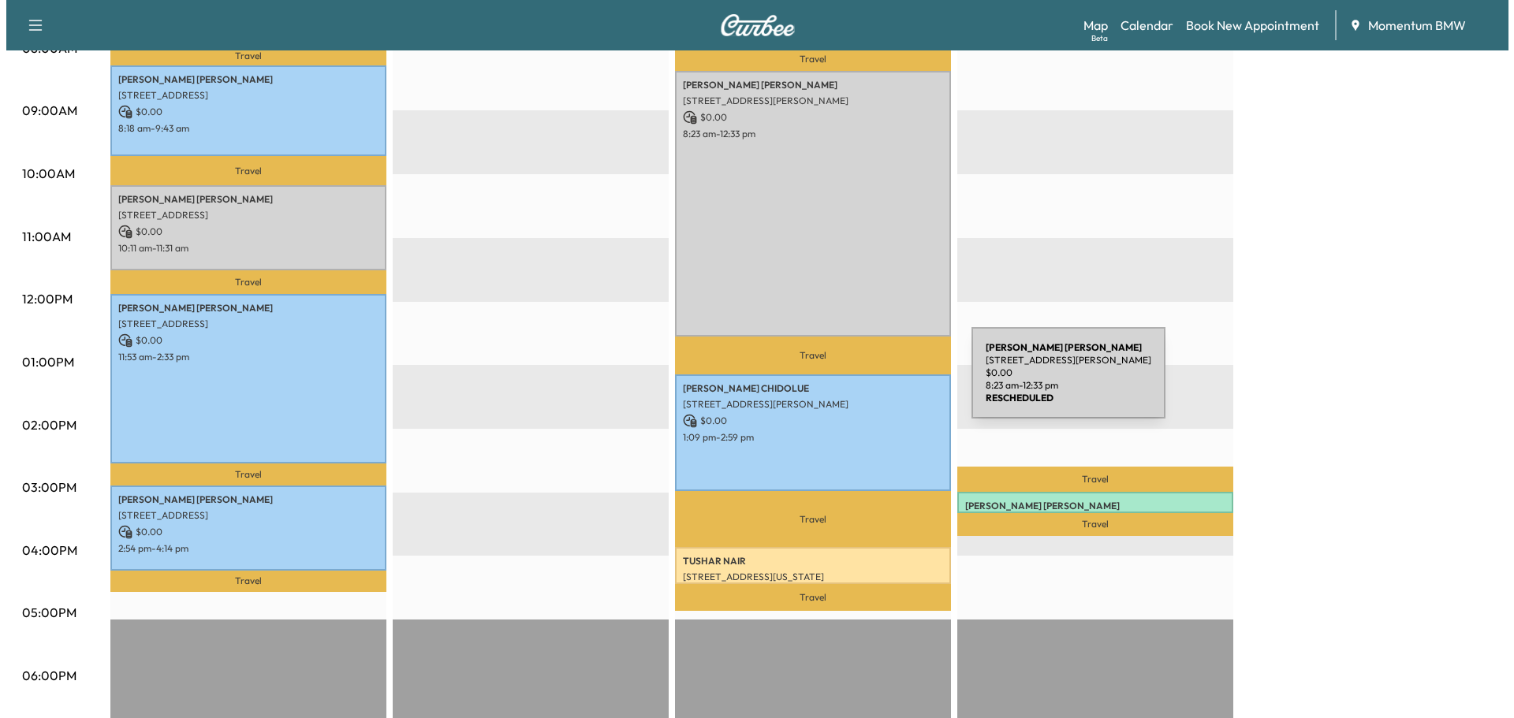
scroll to position [158, 0]
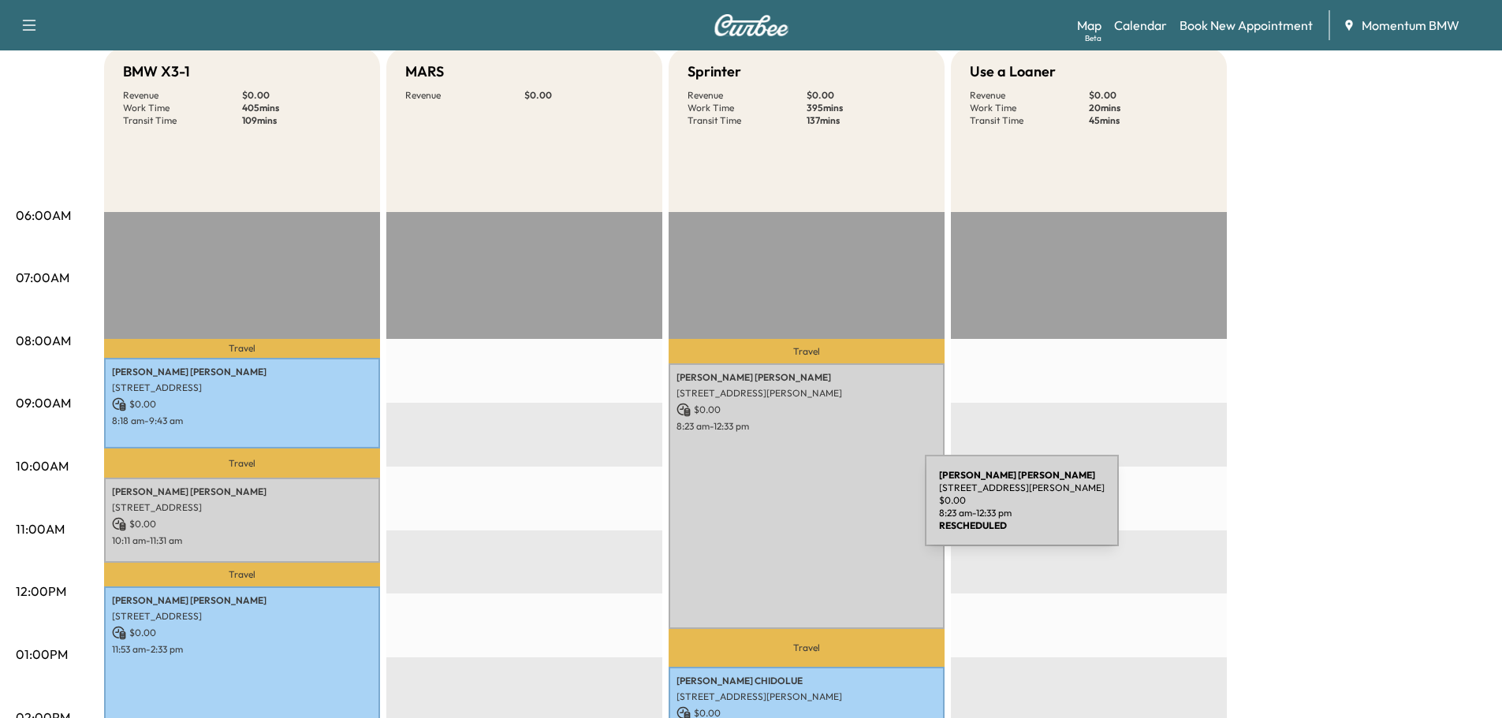
click at [806, 510] on div "[PERSON_NAME] [STREET_ADDRESS] $ 0.00 8:23 am - 12:33 pm" at bounding box center [806, 495] width 276 height 265
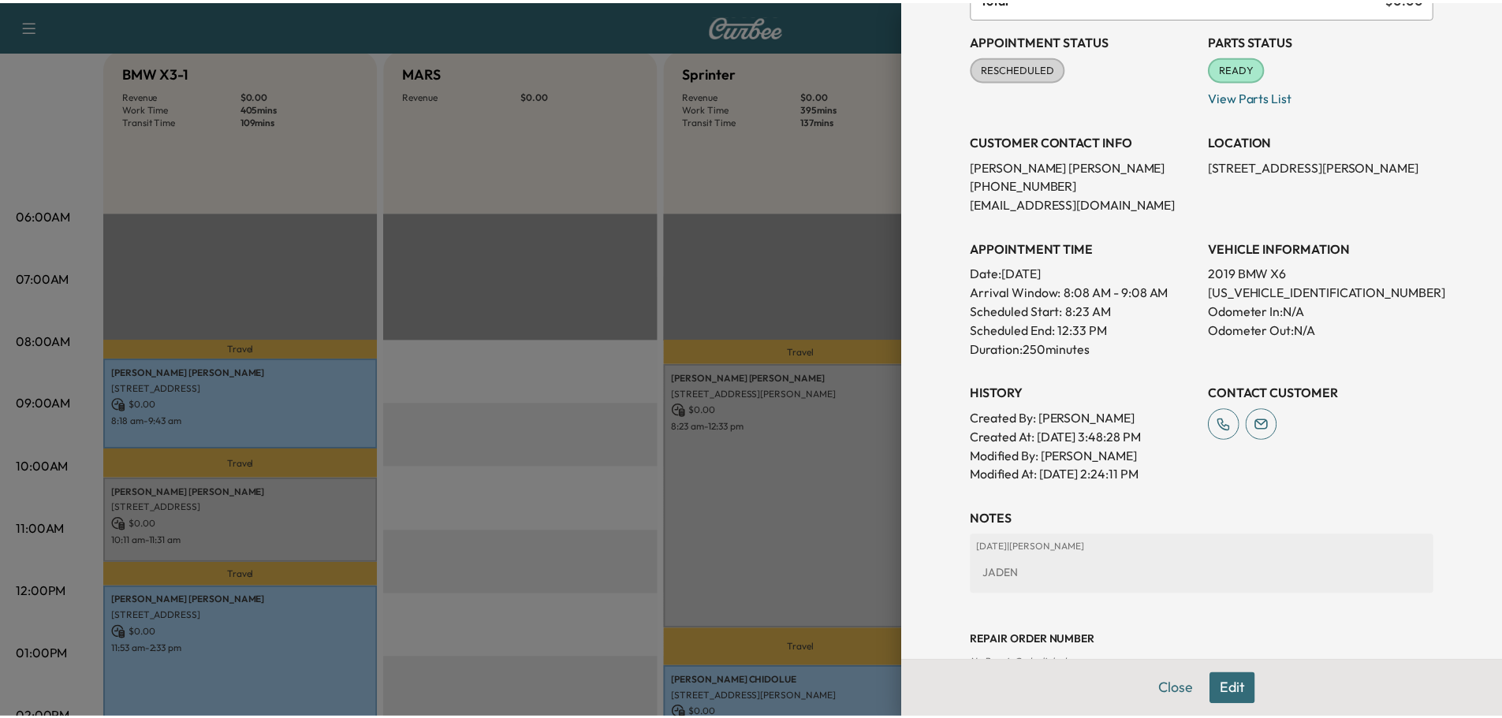
scroll to position [322, 0]
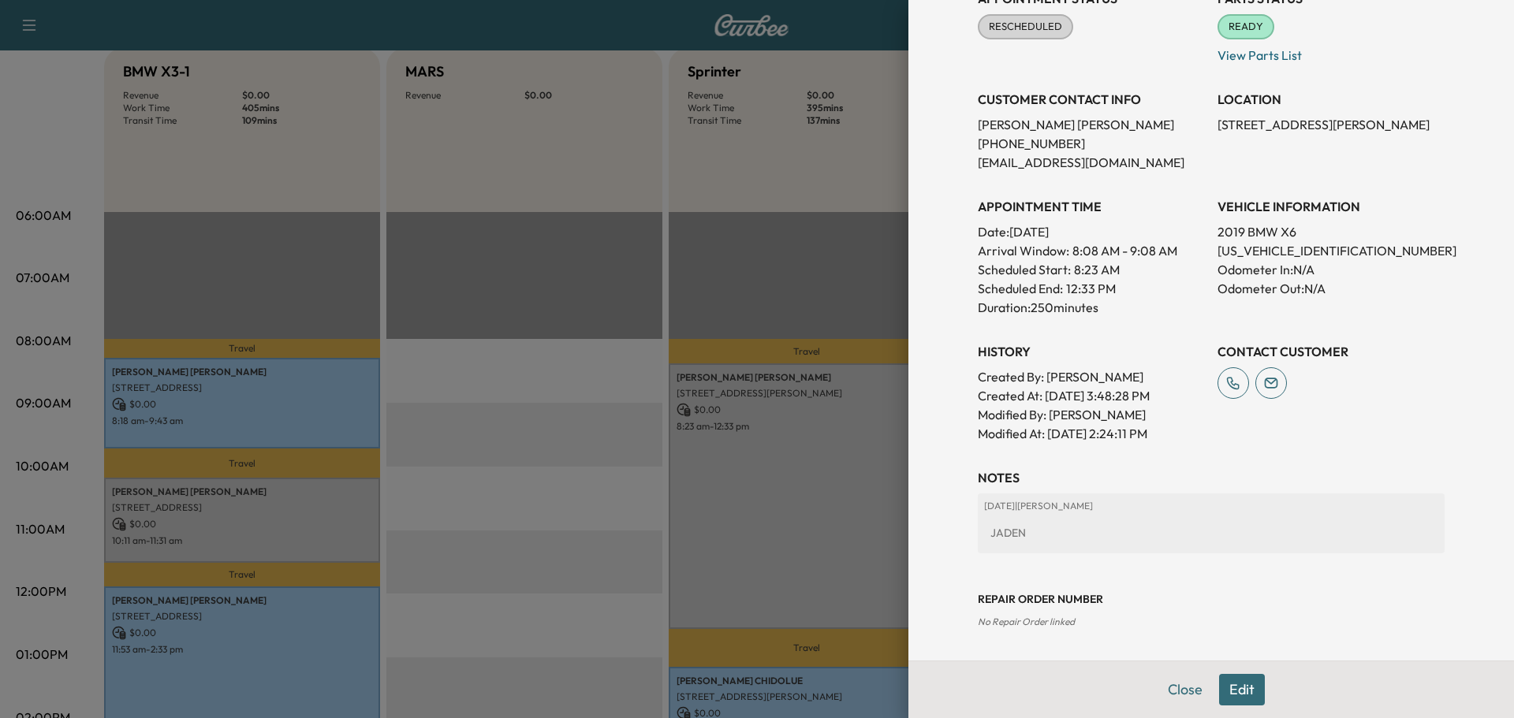
click at [1173, 687] on button "Close" at bounding box center [1184, 690] width 55 height 32
